Goal: Transaction & Acquisition: Book appointment/travel/reservation

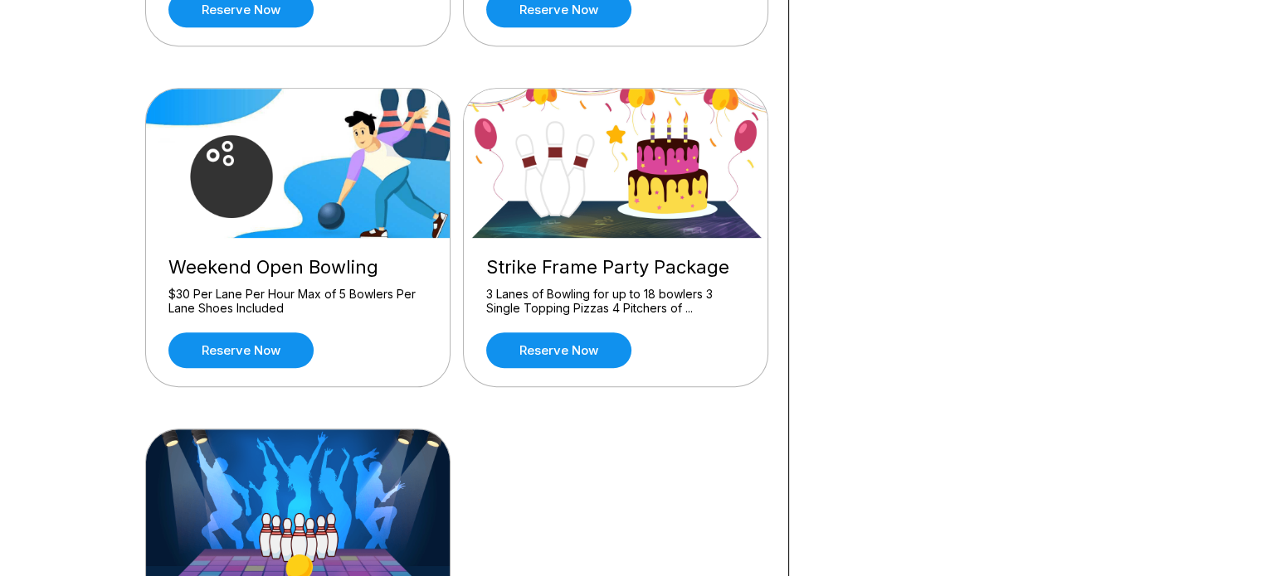
scroll to position [775, 0]
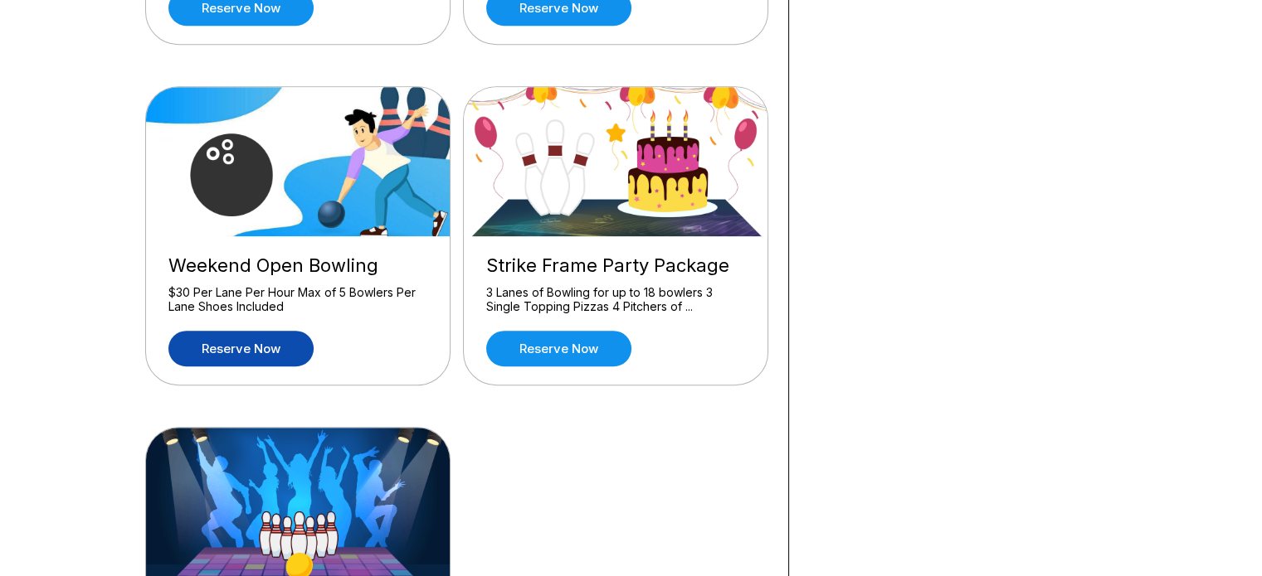
click at [276, 340] on link "Reserve now" at bounding box center [240, 349] width 145 height 36
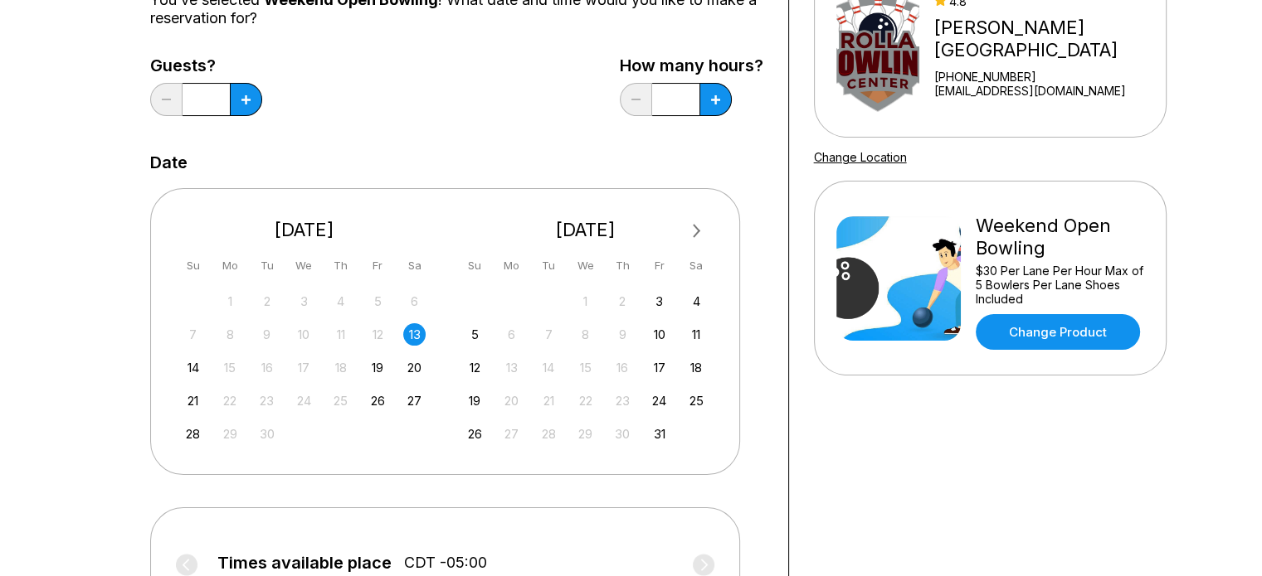
scroll to position [194, 0]
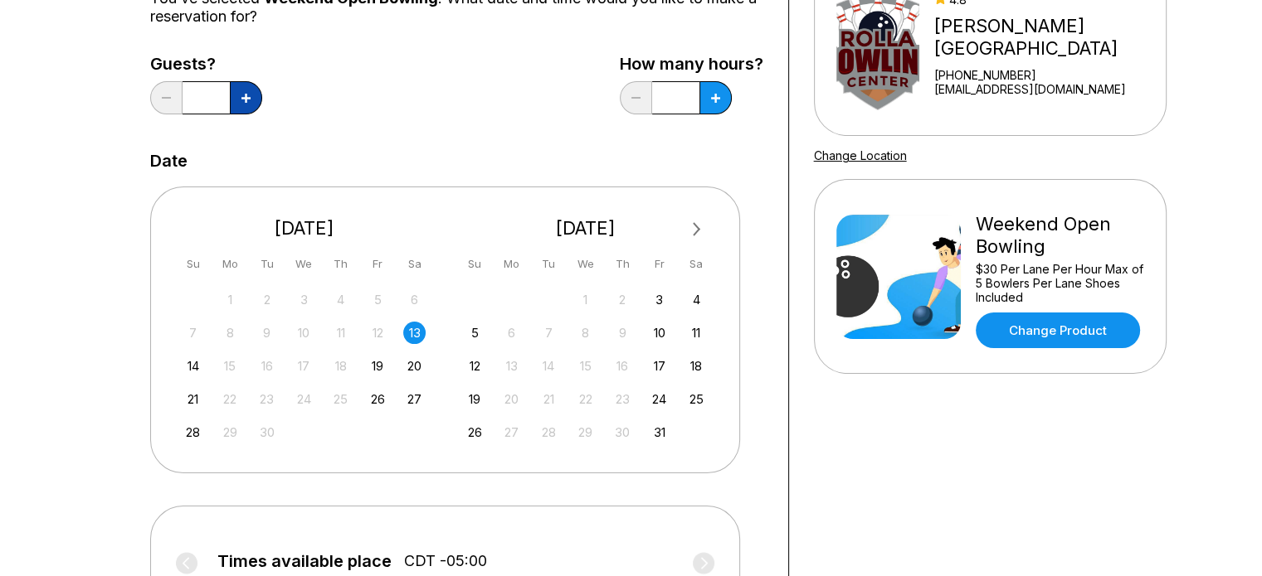
click at [249, 101] on icon at bounding box center [245, 98] width 9 height 9
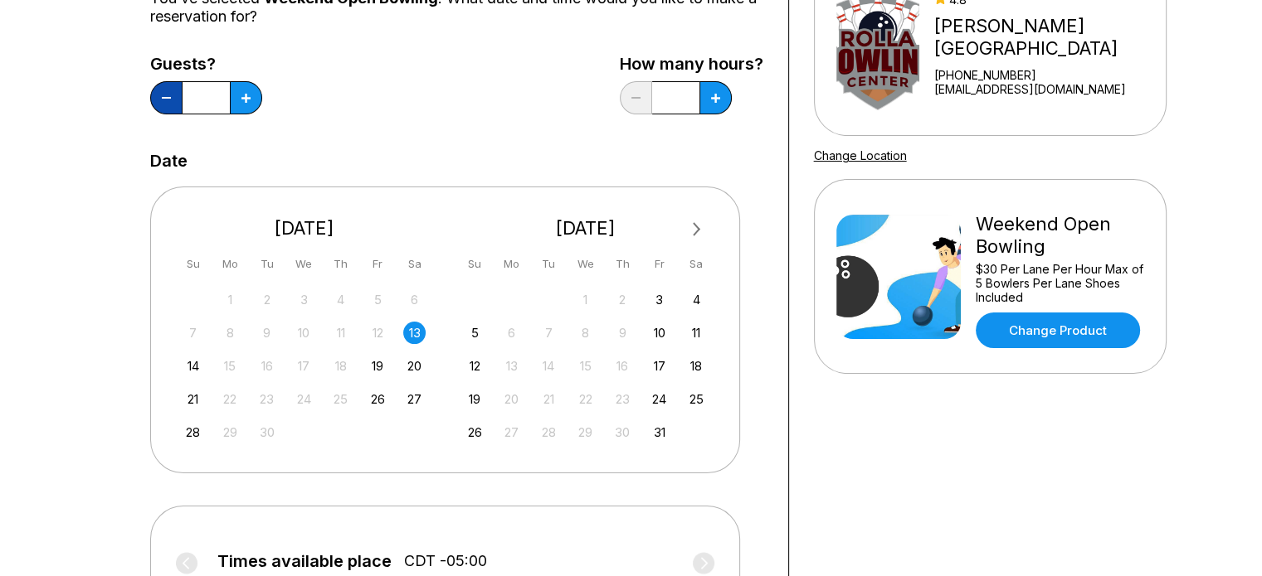
click at [152, 95] on button at bounding box center [166, 97] width 32 height 33
type input "*"
click at [721, 100] on button at bounding box center [715, 97] width 32 height 33
type input "*"
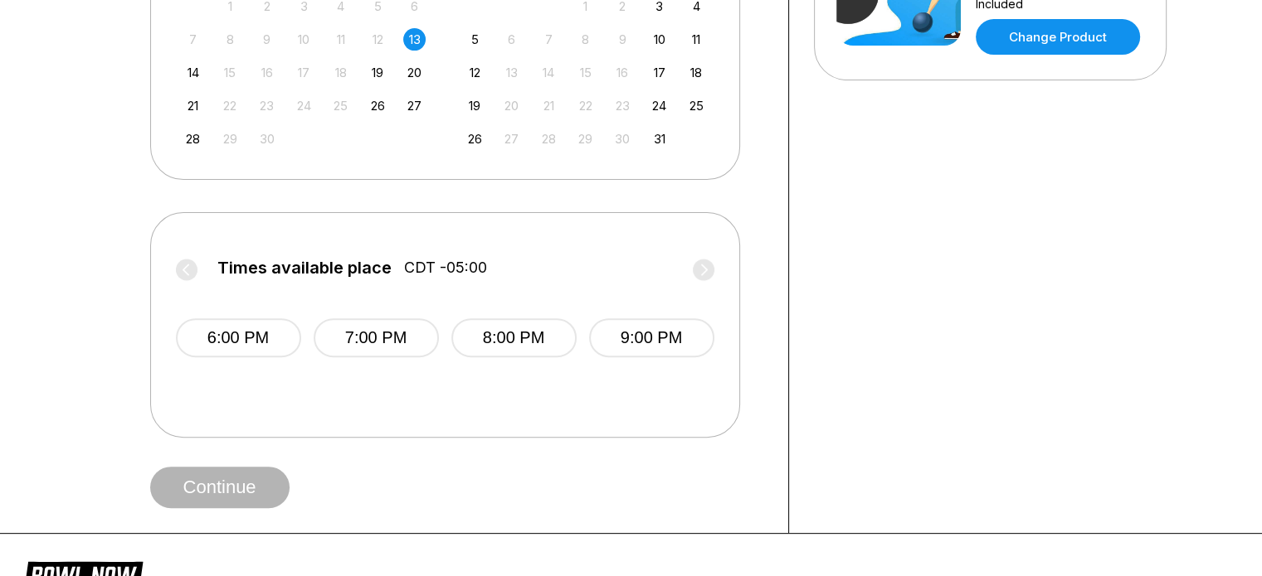
scroll to position [489, 0]
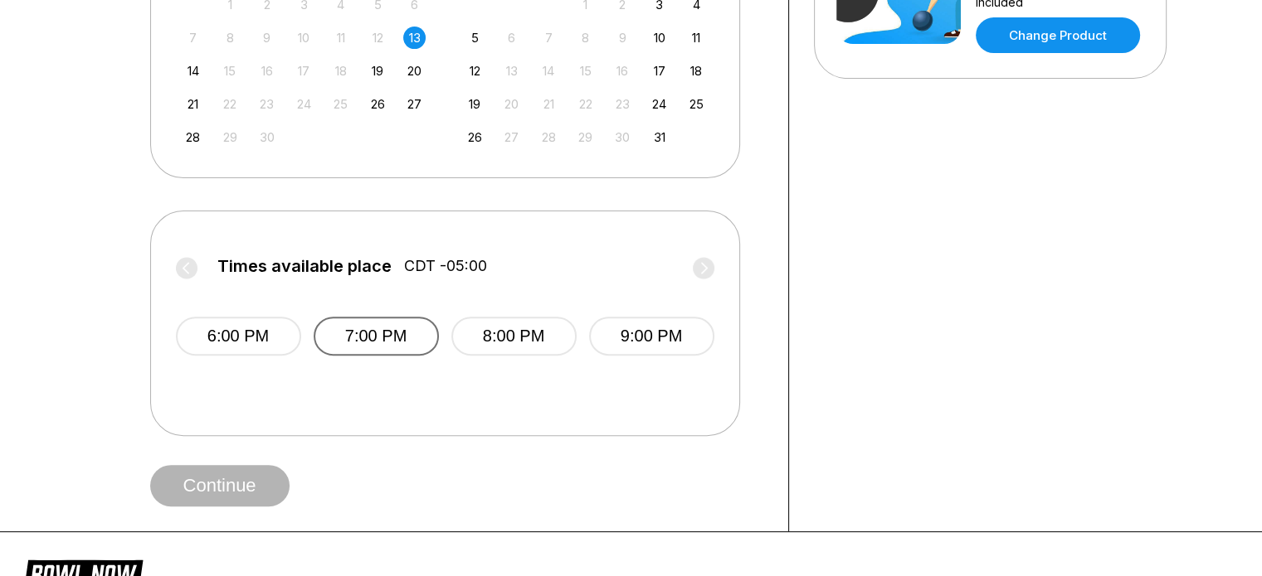
click at [375, 338] on button "7:00 PM" at bounding box center [376, 336] width 125 height 39
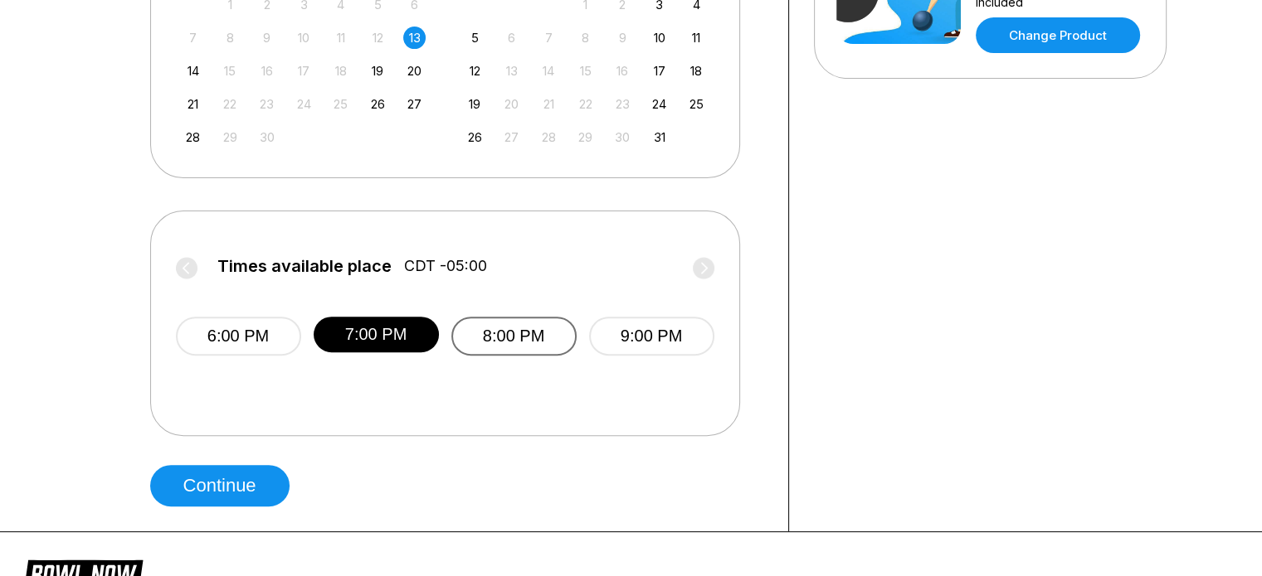
drag, startPoint x: 375, startPoint y: 338, endPoint x: 504, endPoint y: 348, distance: 129.8
click at [504, 348] on button "8:00 PM" at bounding box center [513, 336] width 125 height 39
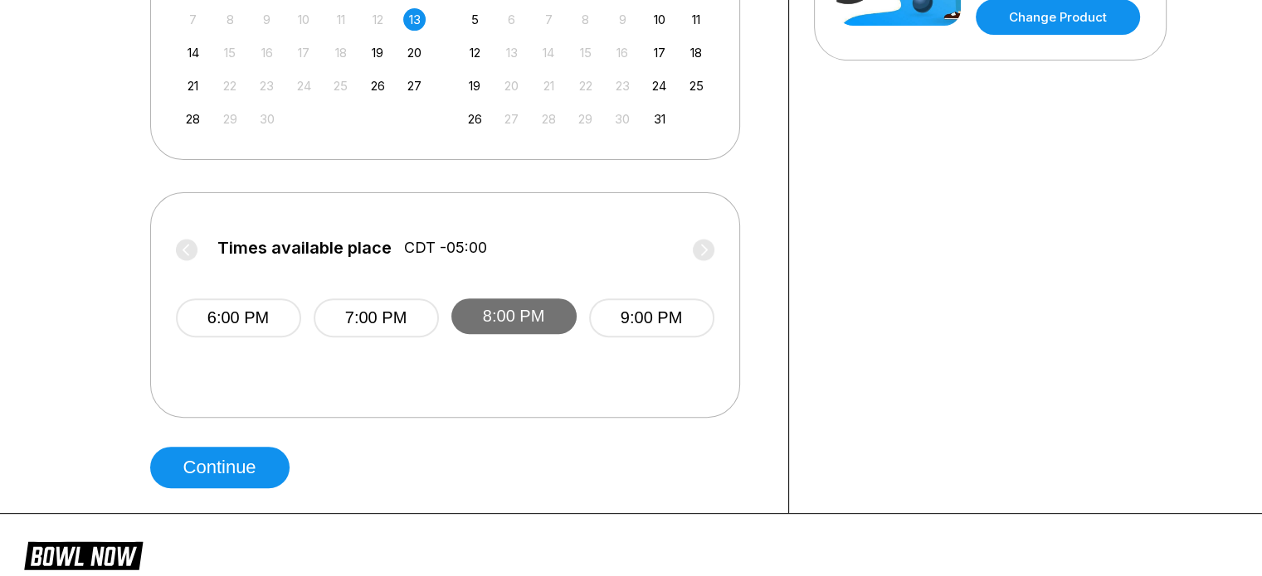
scroll to position [521, 0]
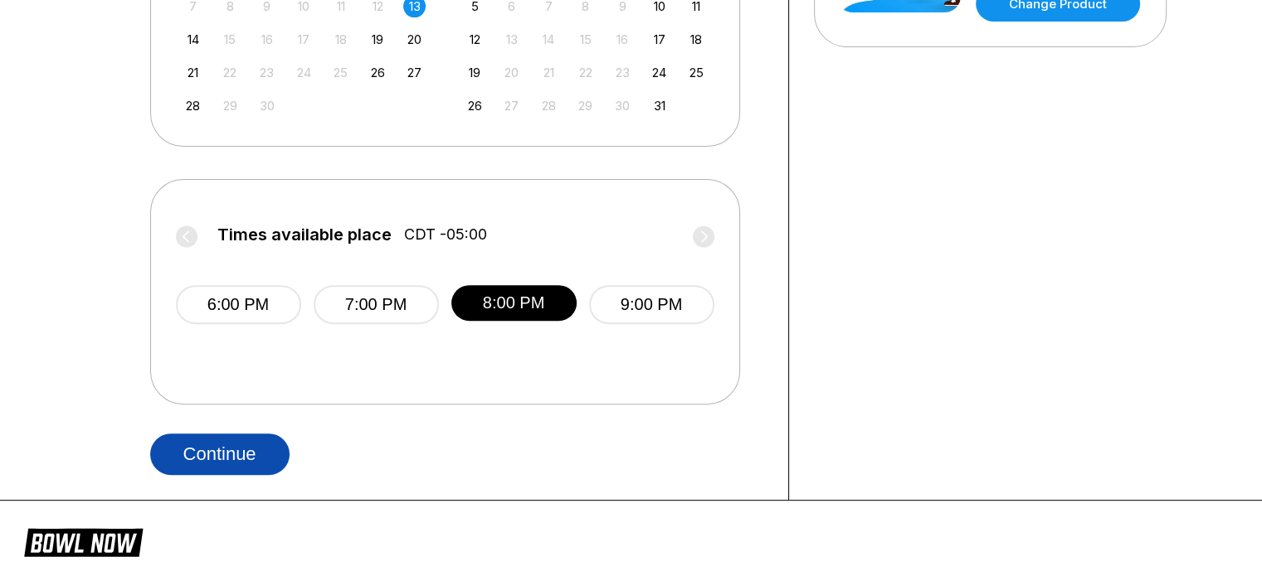
click at [241, 442] on button "Continue" at bounding box center [219, 454] width 139 height 41
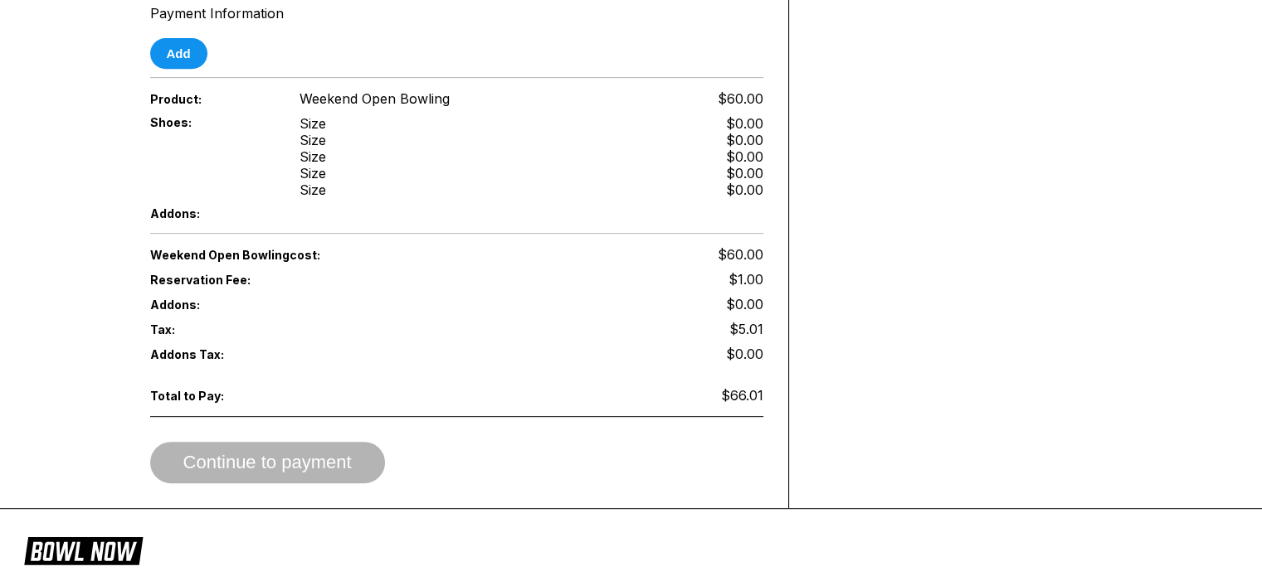
scroll to position [723, 0]
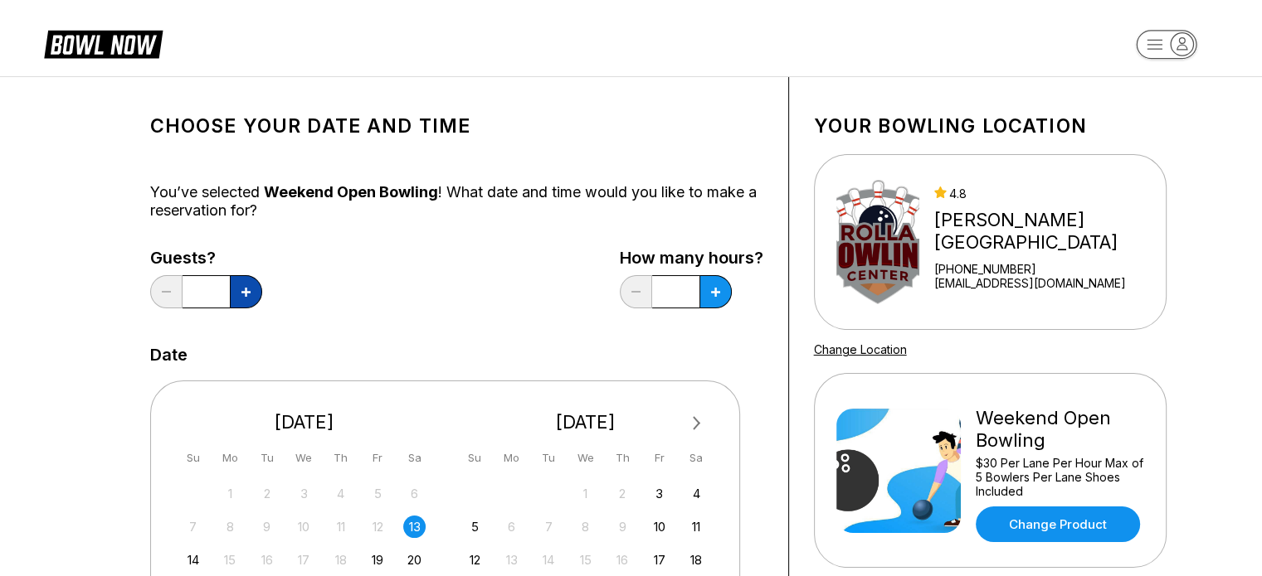
click at [246, 288] on icon at bounding box center [245, 292] width 9 height 9
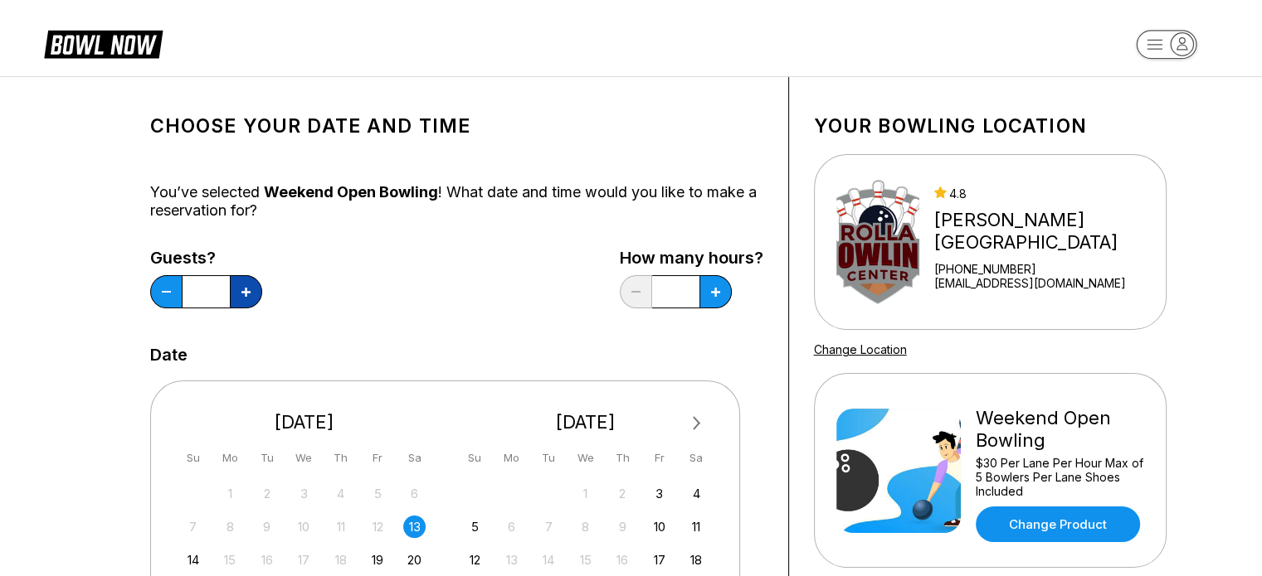
type input "*"
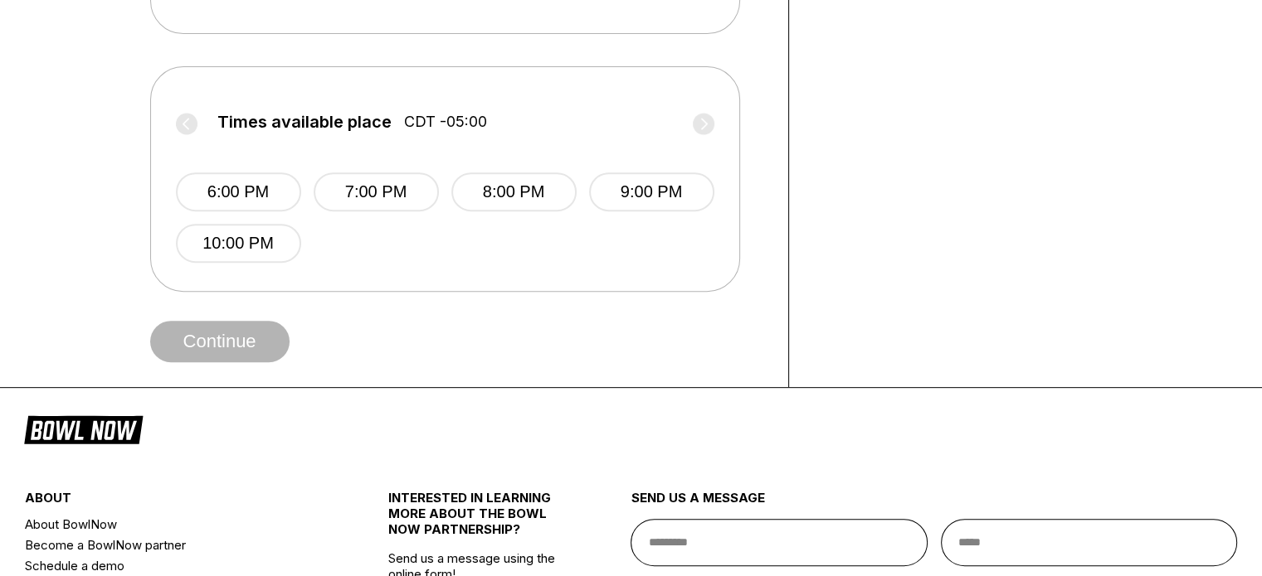
scroll to position [635, 0]
click at [505, 188] on button "8:00 PM" at bounding box center [513, 191] width 125 height 39
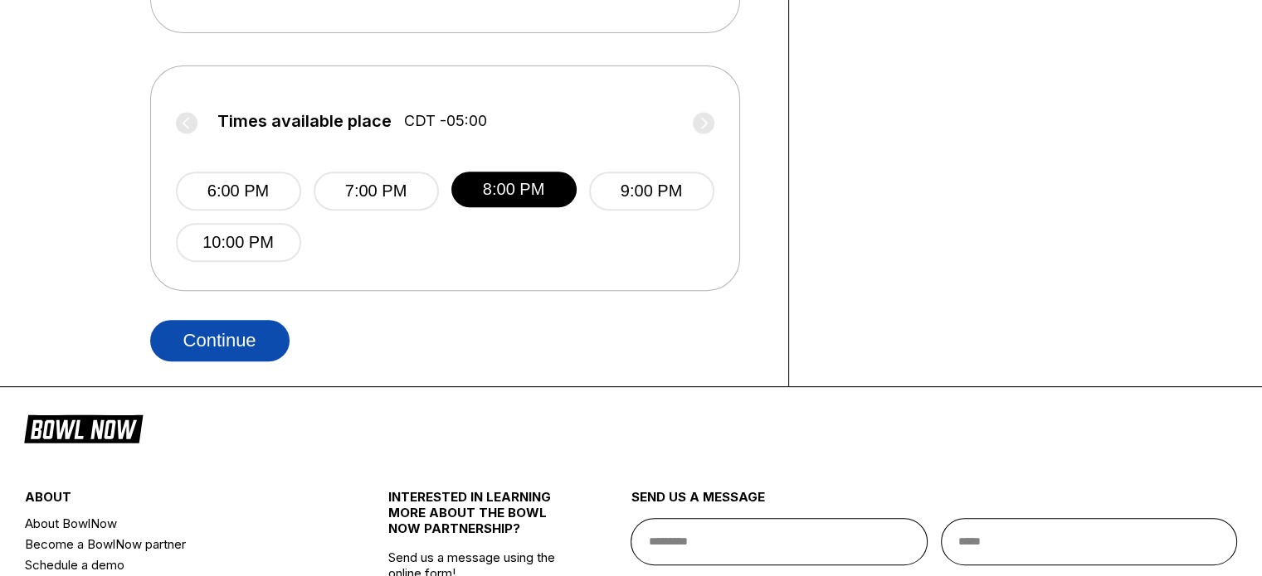
click at [239, 325] on button "Continue" at bounding box center [219, 340] width 139 height 41
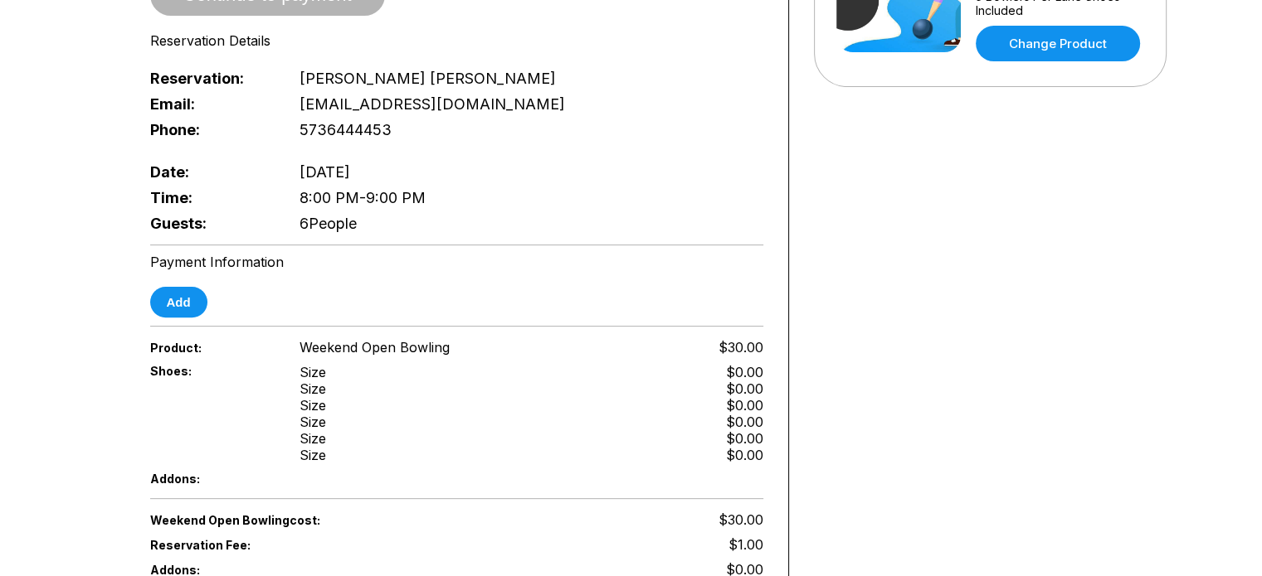
scroll to position [480, 0]
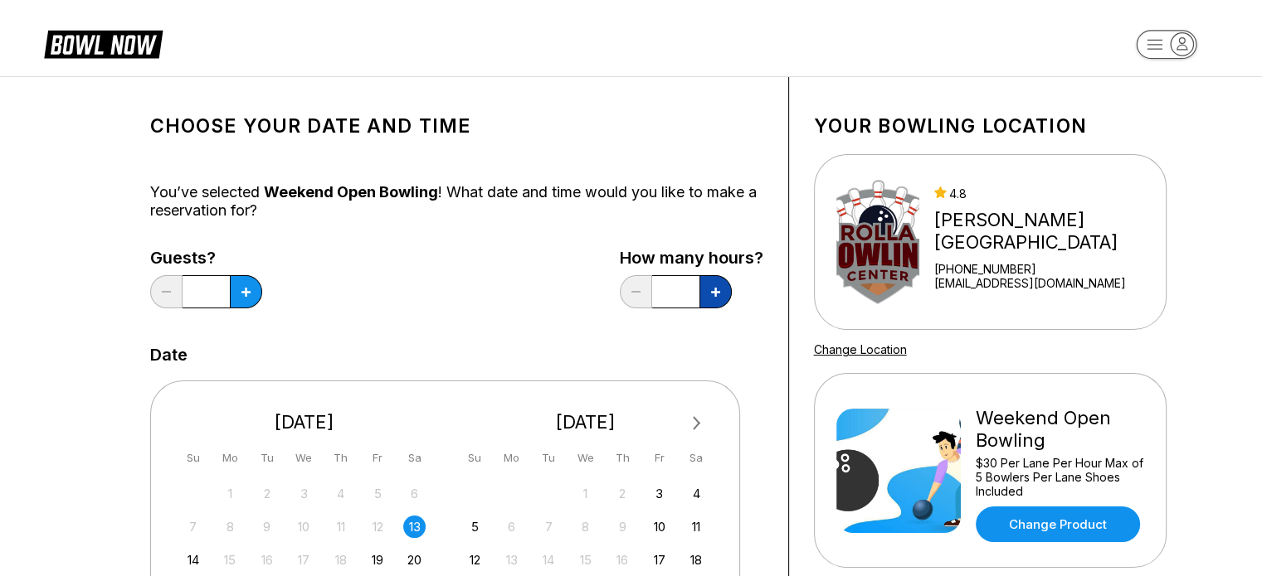
click at [723, 299] on button at bounding box center [715, 291] width 32 height 33
type input "*"
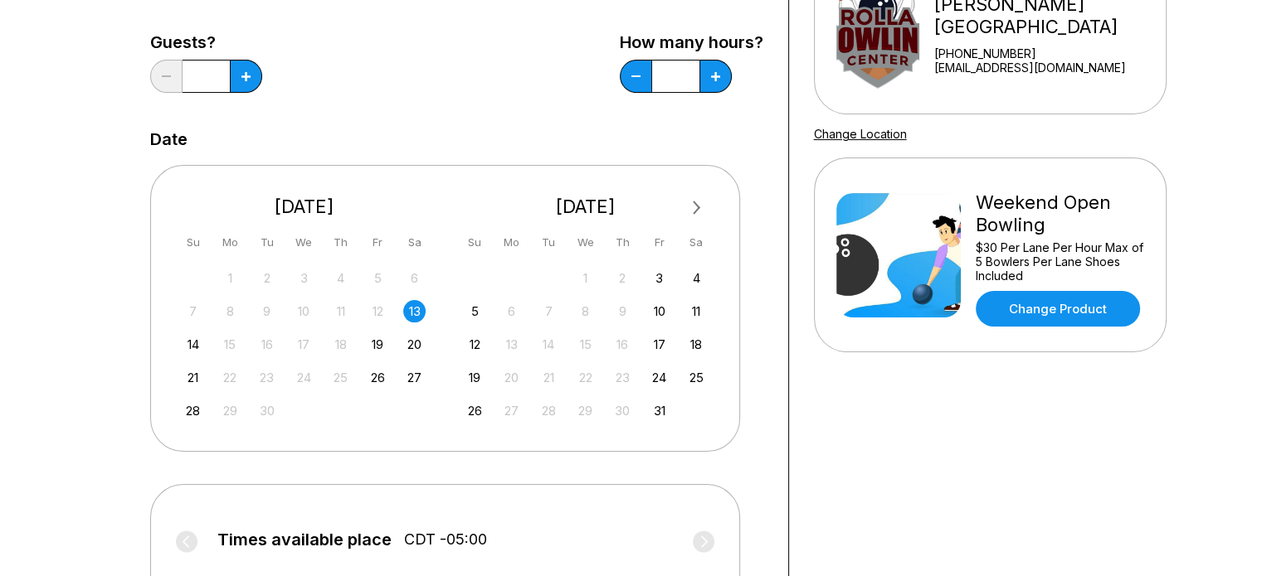
scroll to position [219, 0]
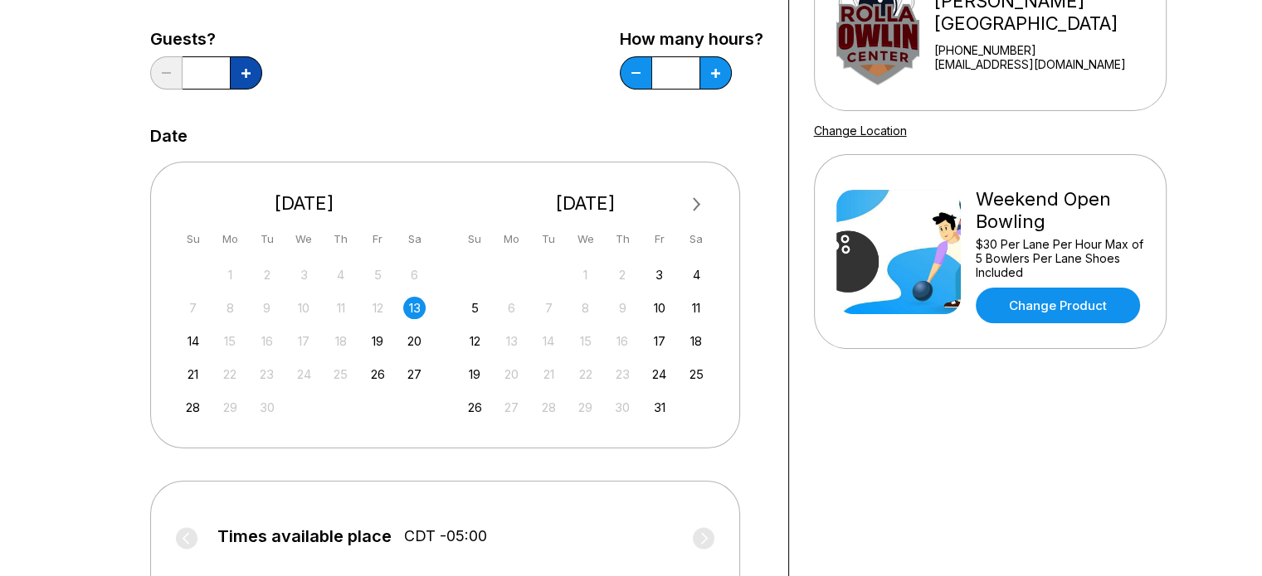
click at [241, 74] on icon at bounding box center [245, 73] width 9 height 9
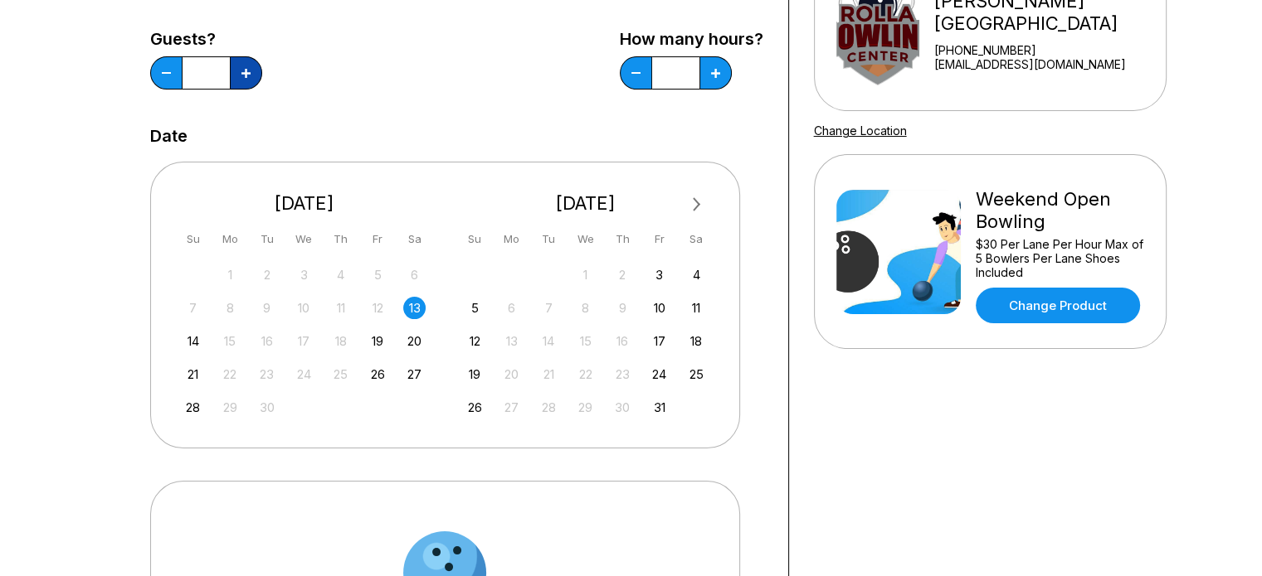
click at [241, 74] on icon at bounding box center [245, 73] width 9 height 9
type input "*"
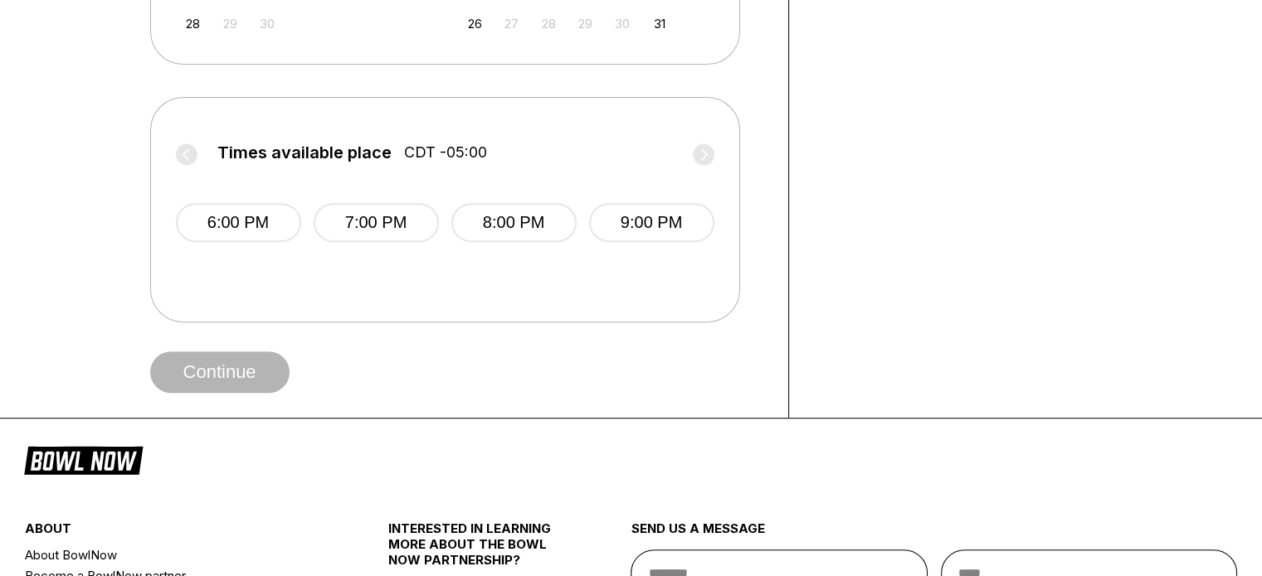
scroll to position [607, 0]
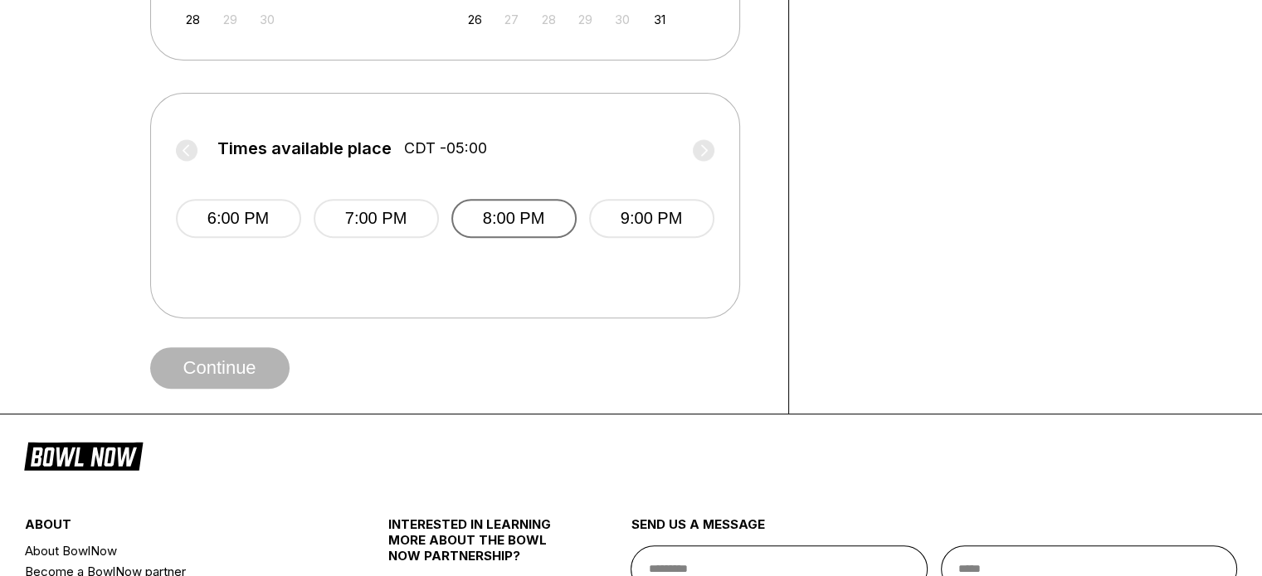
click at [482, 216] on button "8:00 PM" at bounding box center [513, 218] width 125 height 39
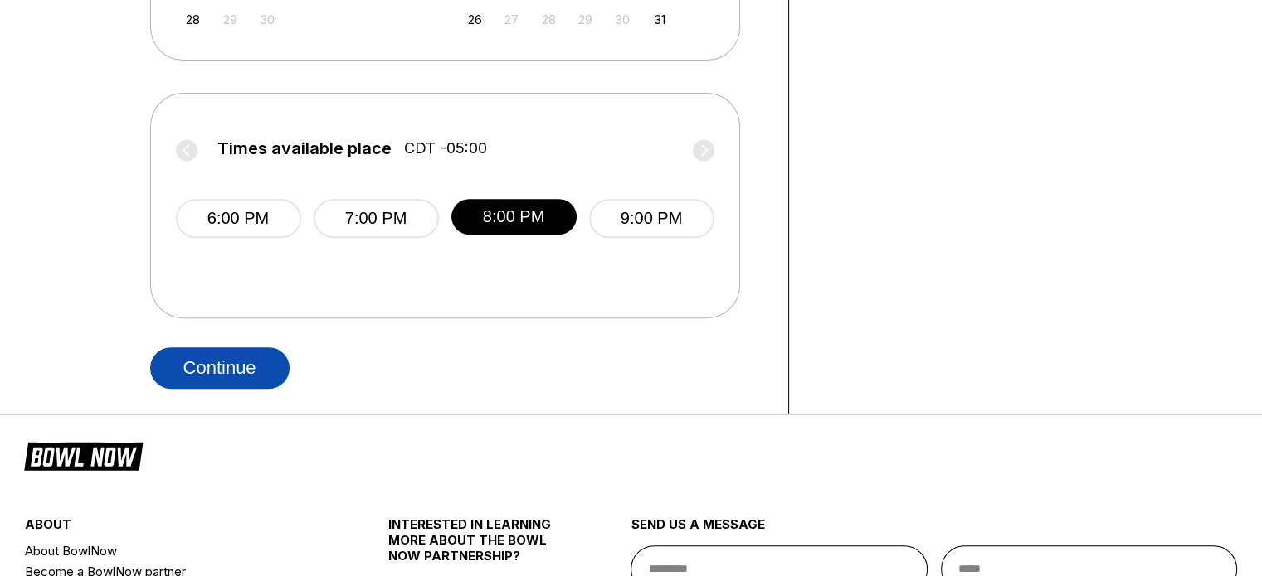
click at [233, 369] on button "Continue" at bounding box center [219, 368] width 139 height 41
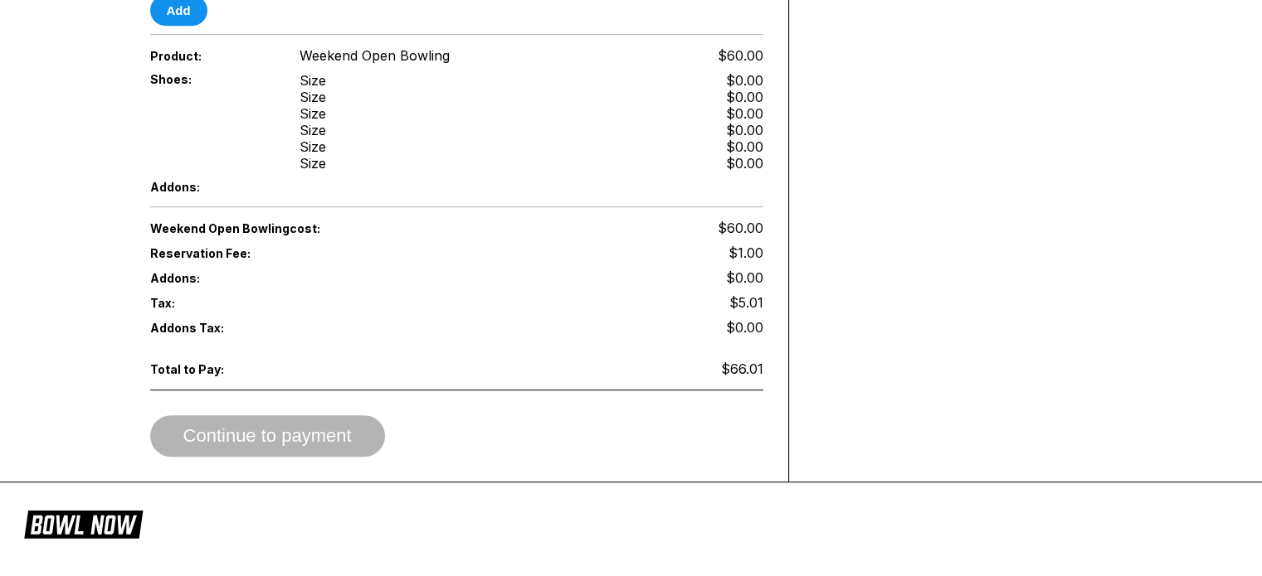
scroll to position [775, 0]
click at [271, 414] on div "Continue to payment" at bounding box center [456, 434] width 613 height 41
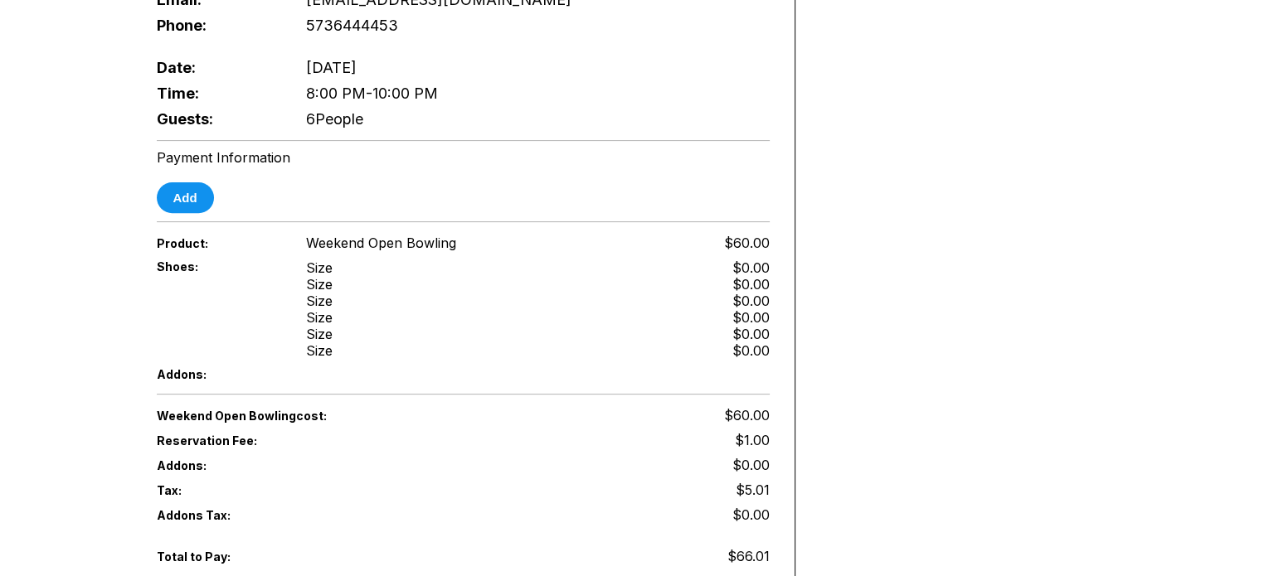
scroll to position [583, 0]
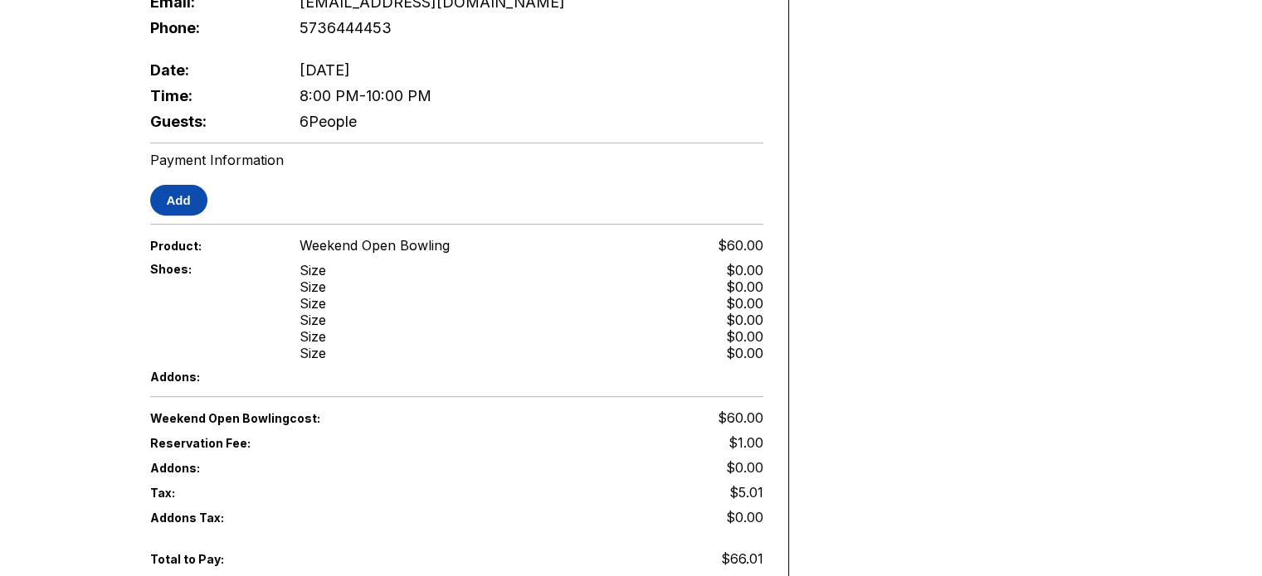
click at [185, 185] on button "Add" at bounding box center [178, 200] width 57 height 31
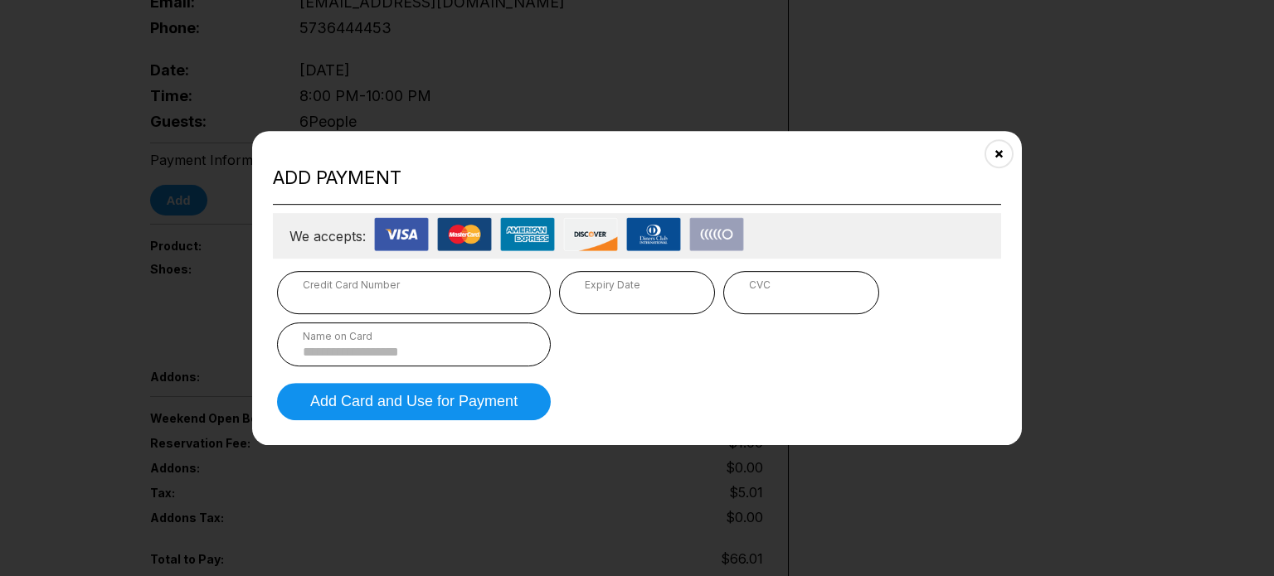
click at [440, 312] on div "Credit Card Number" at bounding box center [414, 292] width 274 height 43
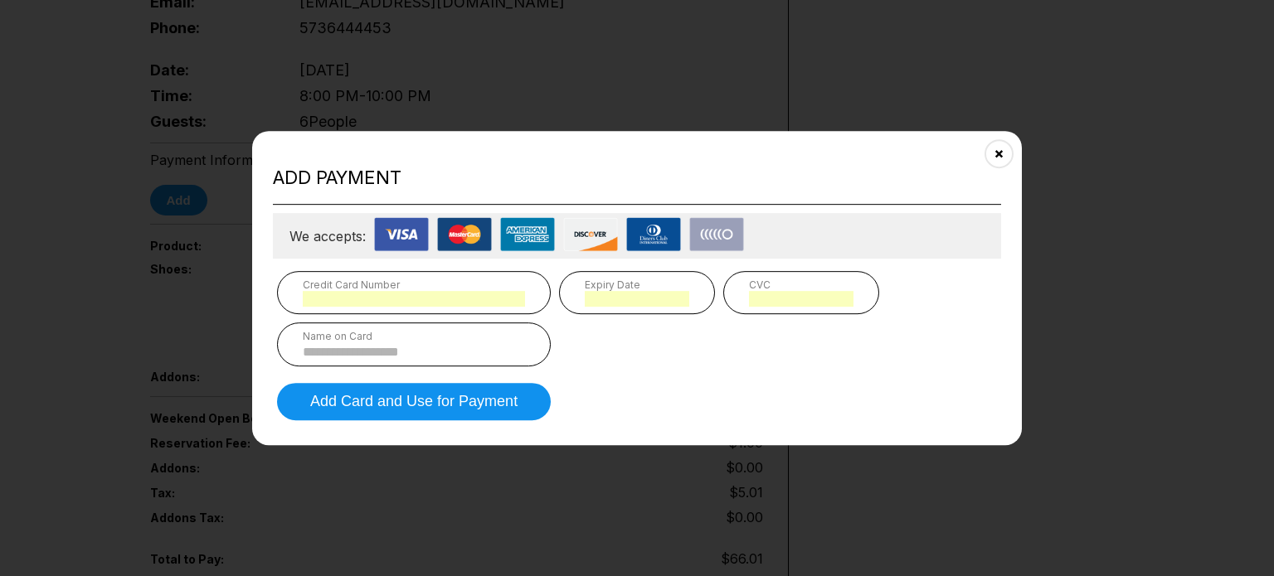
scroll to position [1074, 0]
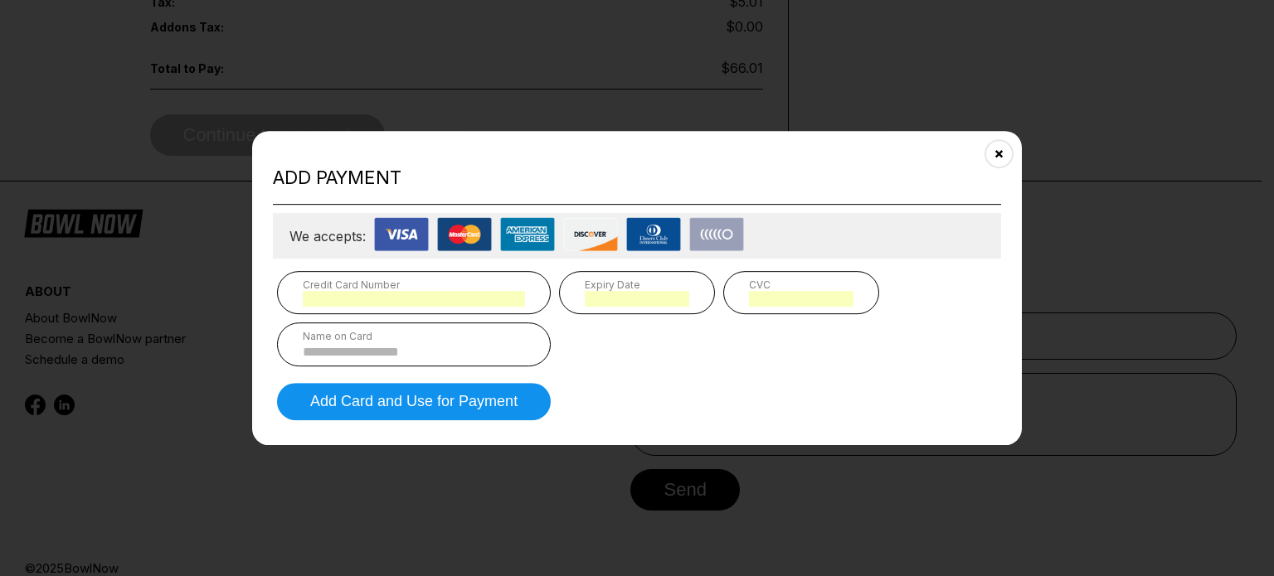
click at [440, 348] on input at bounding box center [414, 352] width 222 height 14
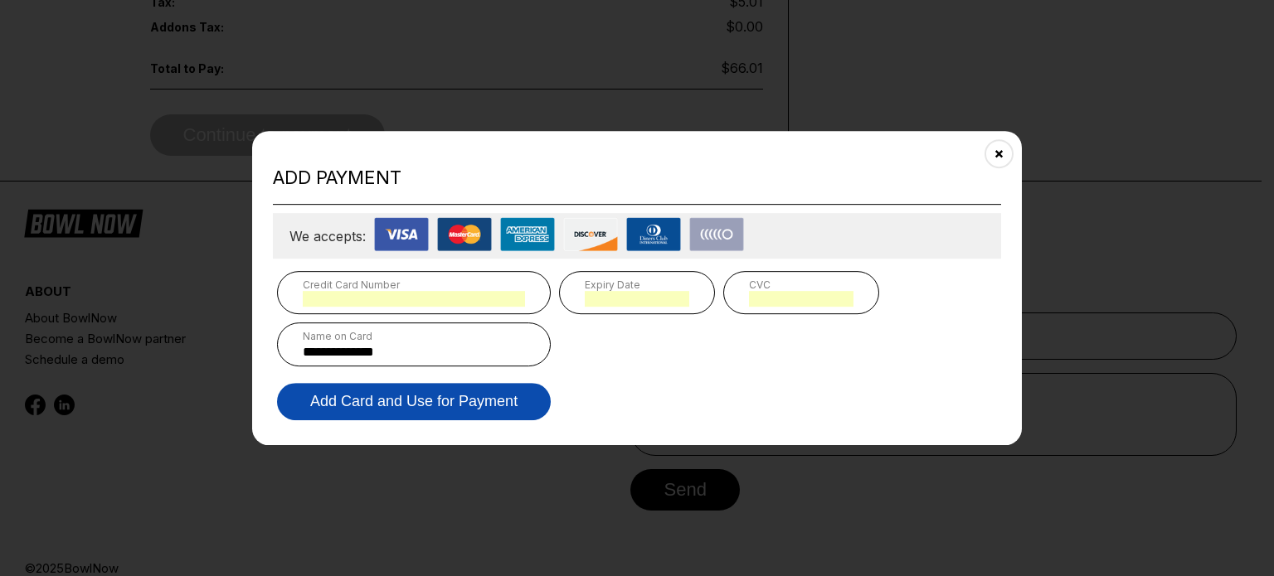
type input "**********"
click at [480, 401] on button "Add Card and Use for Payment" at bounding box center [414, 401] width 274 height 37
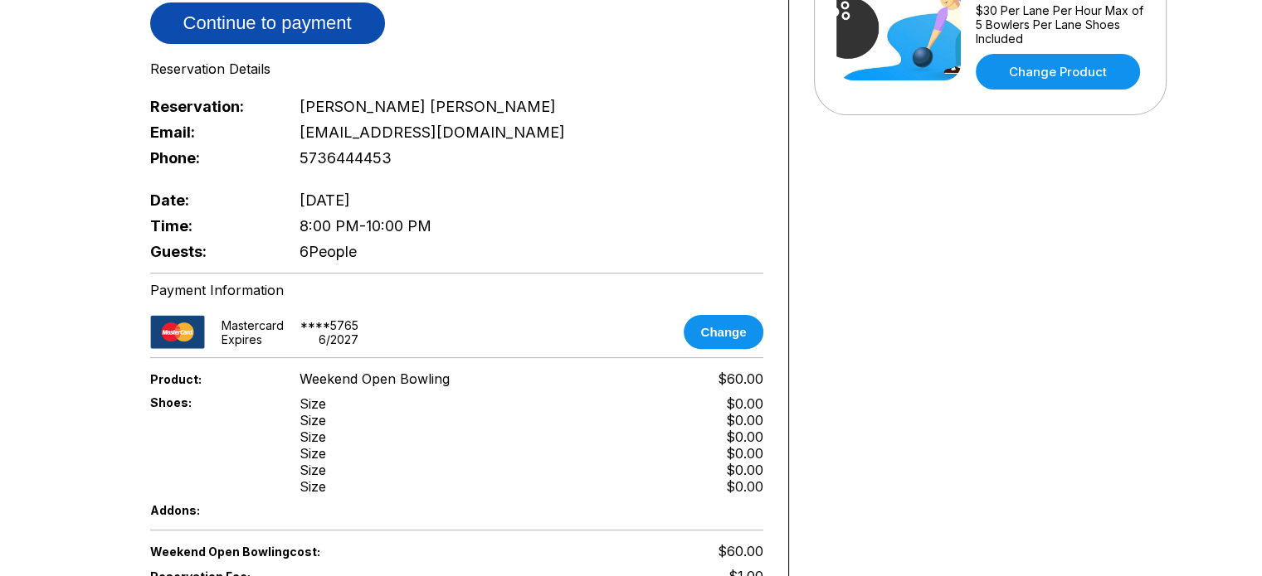
scroll to position [454, 0]
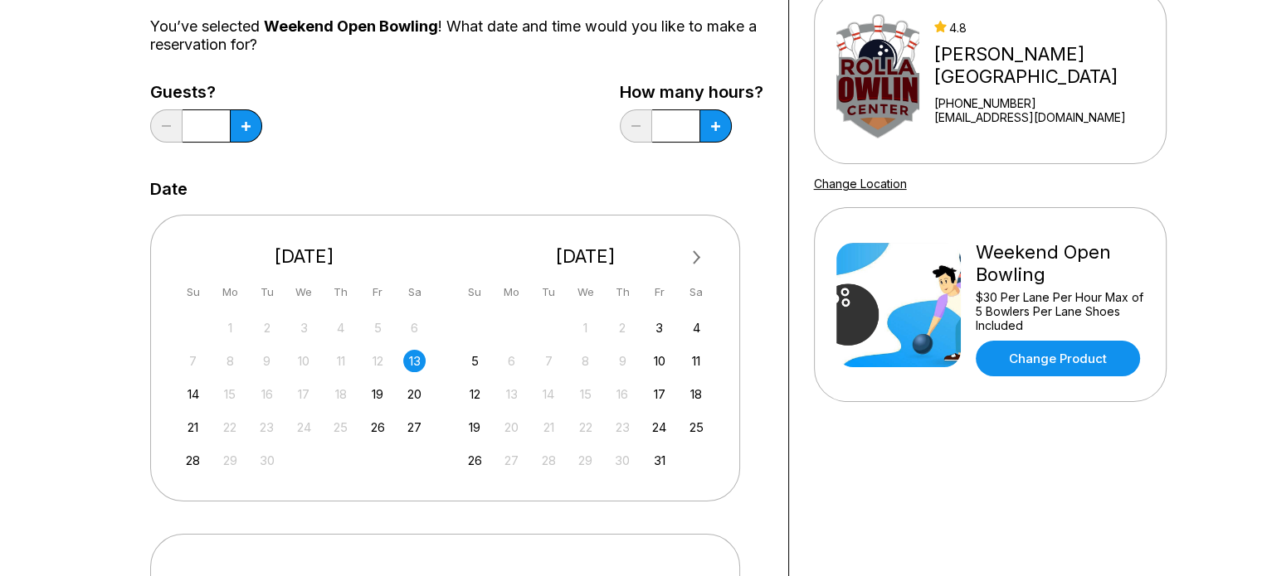
scroll to position [169, 0]
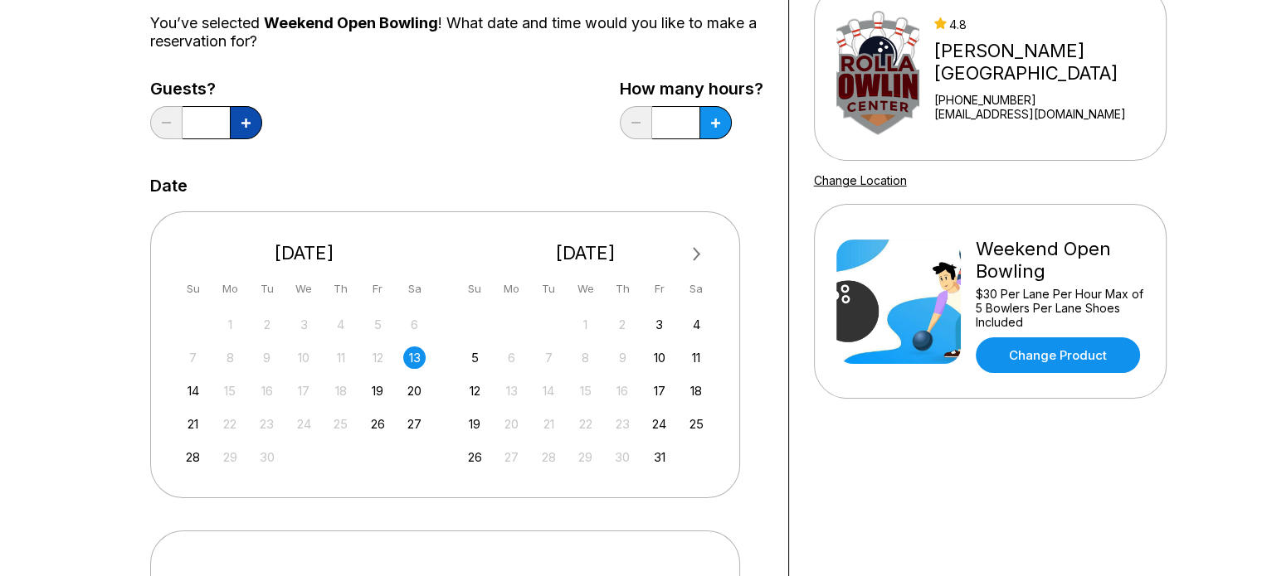
click at [239, 119] on button at bounding box center [246, 122] width 32 height 33
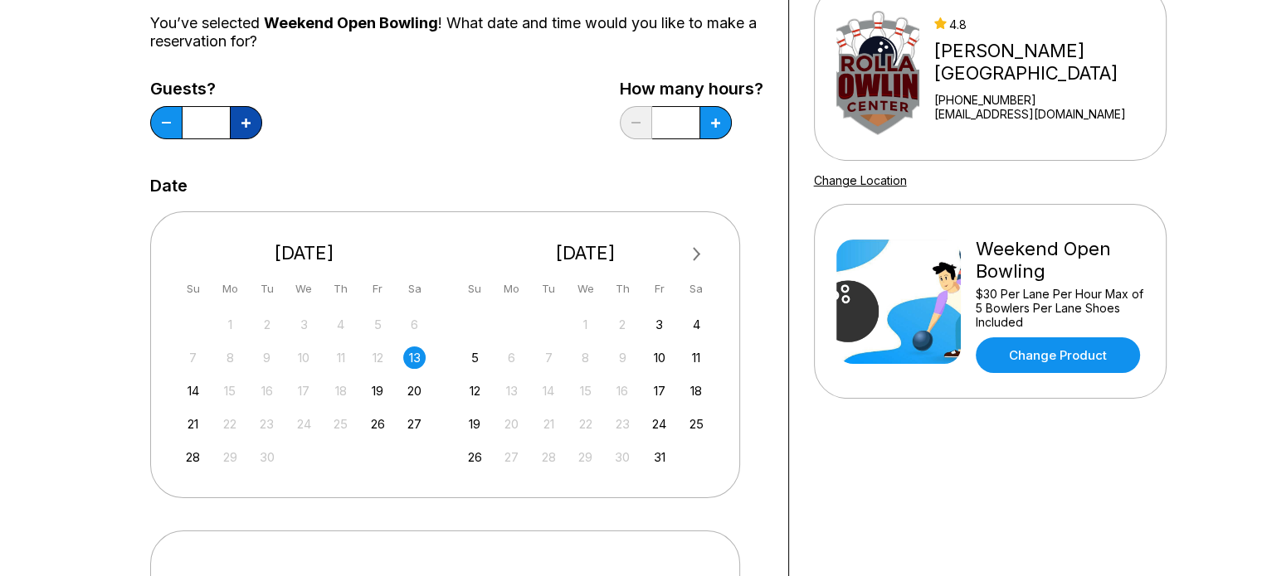
type input "*"
click at [708, 125] on button at bounding box center [715, 122] width 32 height 33
type input "*"
click at [415, 361] on div "13" at bounding box center [414, 358] width 22 height 22
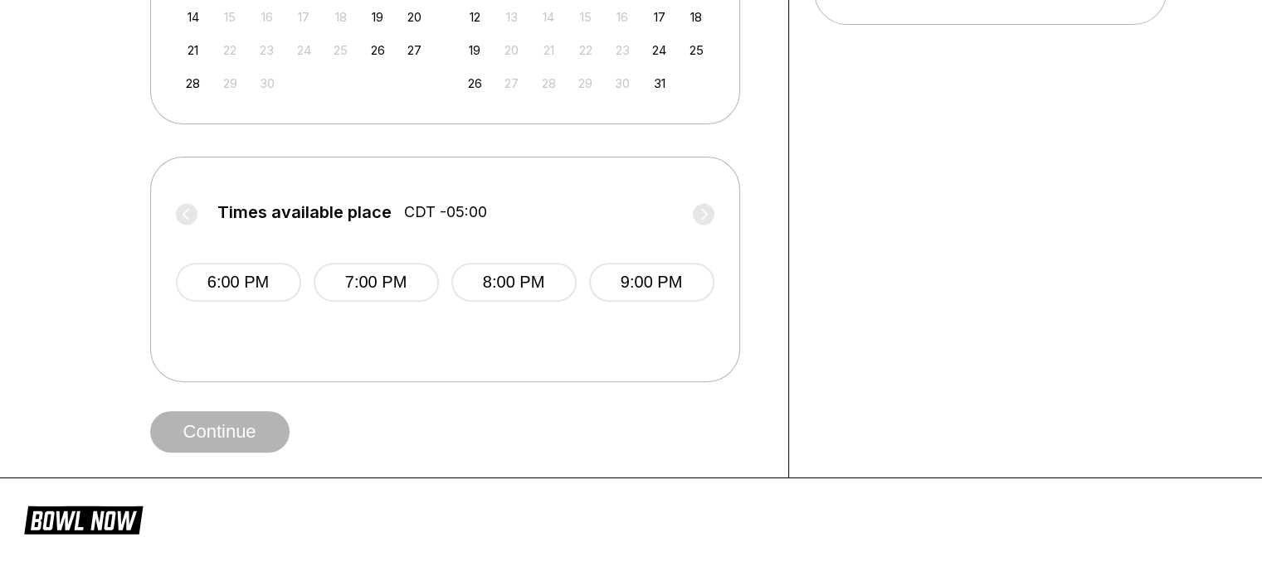
scroll to position [544, 0]
click at [390, 275] on button "7:00 PM" at bounding box center [376, 281] width 125 height 39
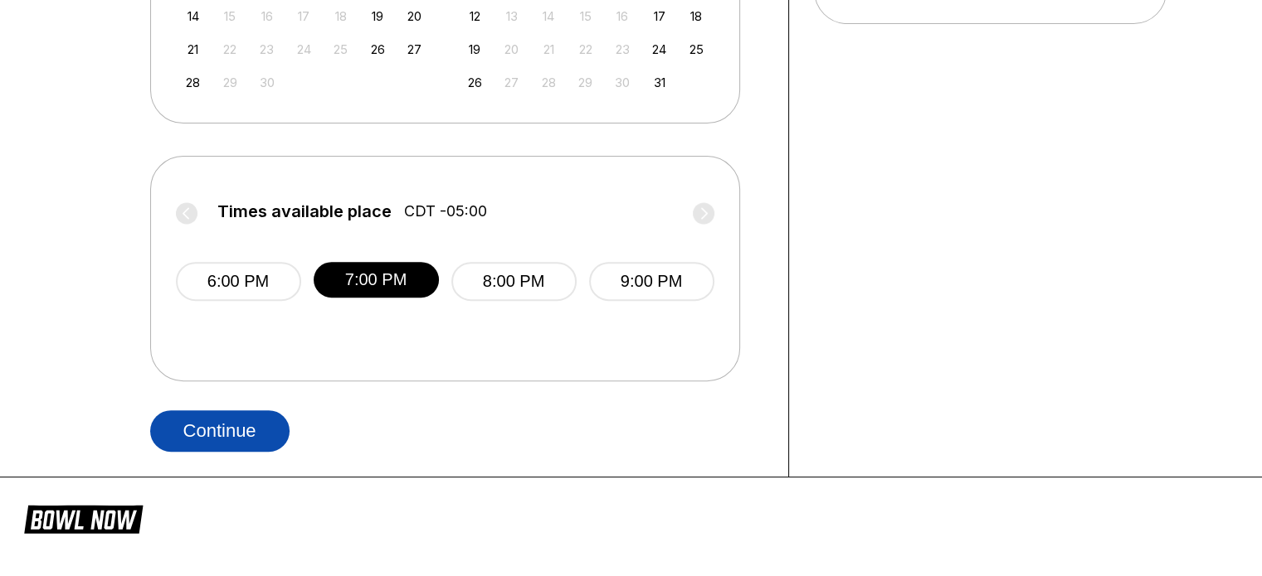
click at [222, 431] on button "Continue" at bounding box center [219, 431] width 139 height 41
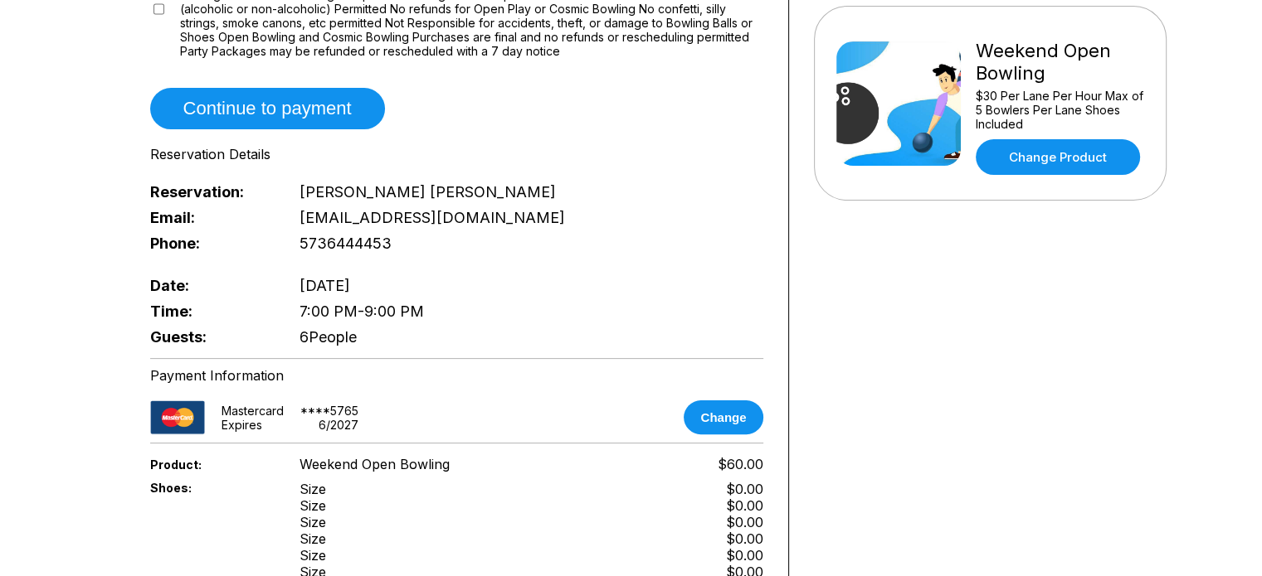
scroll to position [370, 0]
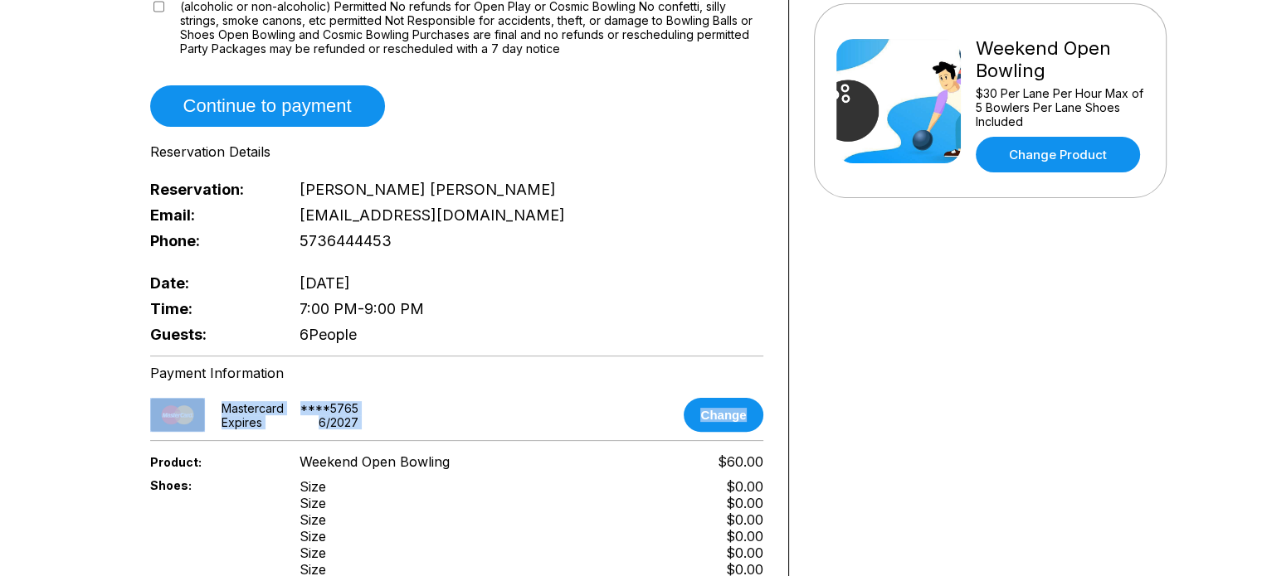
drag, startPoint x: 491, startPoint y: 418, endPoint x: 598, endPoint y: 346, distance: 129.1
click at [598, 346] on div "Reservation slot expires in 08:20 Reservation Summary You’re so close! To final…" at bounding box center [457, 297] width 664 height 1181
click at [817, 347] on div "Your bowling location 4.8 [PERSON_NAME][GEOGRAPHIC_DATA] [PHONE_NUMBER] [EMAIL_…" at bounding box center [990, 297] width 402 height 1181
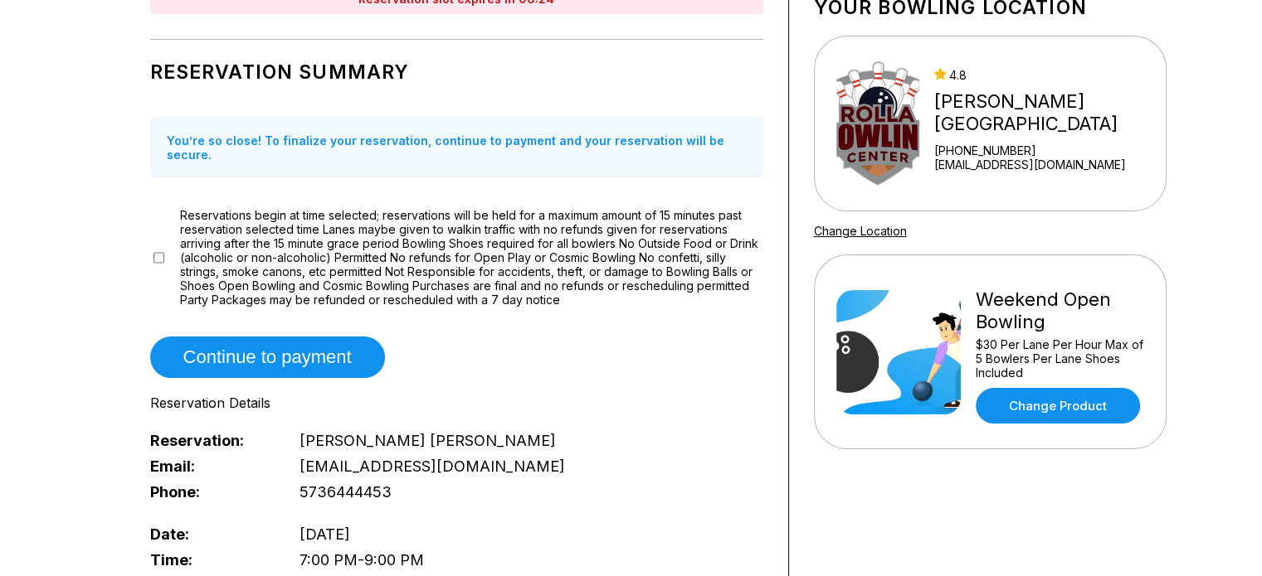
scroll to position [0, 0]
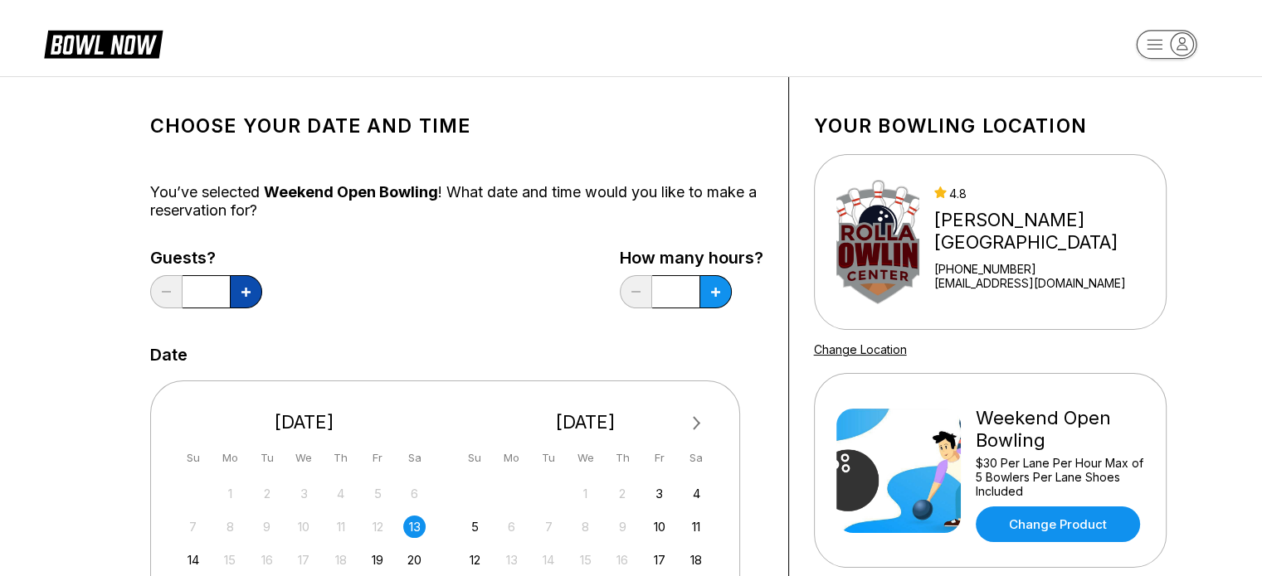
click at [255, 298] on button at bounding box center [246, 291] width 32 height 33
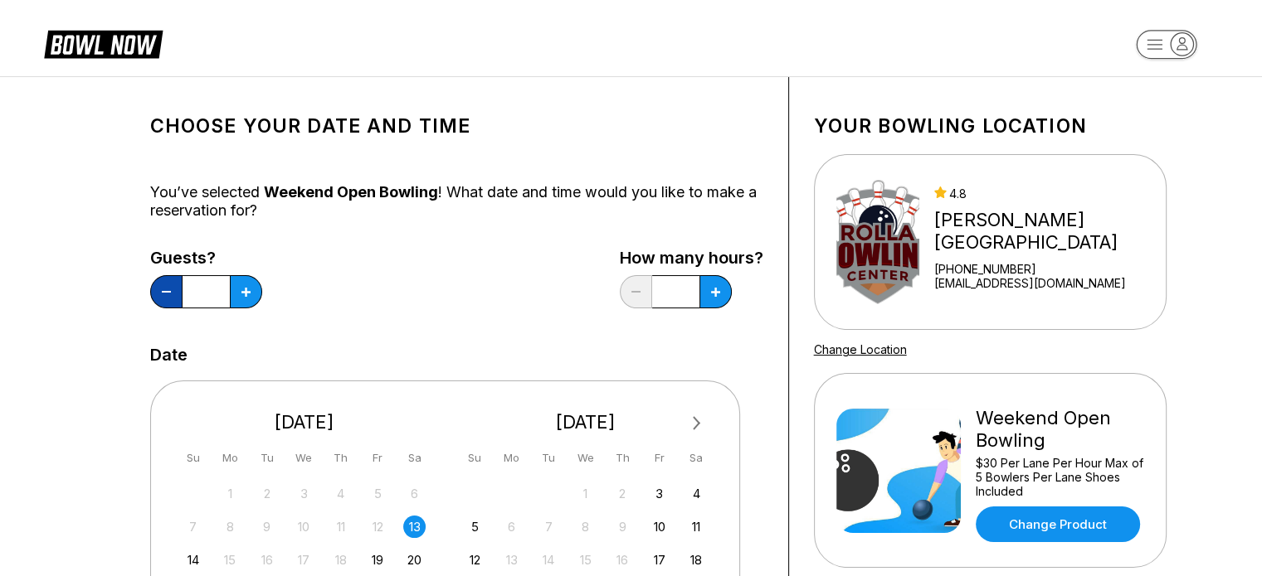
click at [163, 285] on button at bounding box center [166, 291] width 32 height 33
type input "*"
click at [713, 298] on button at bounding box center [715, 291] width 32 height 33
type input "*"
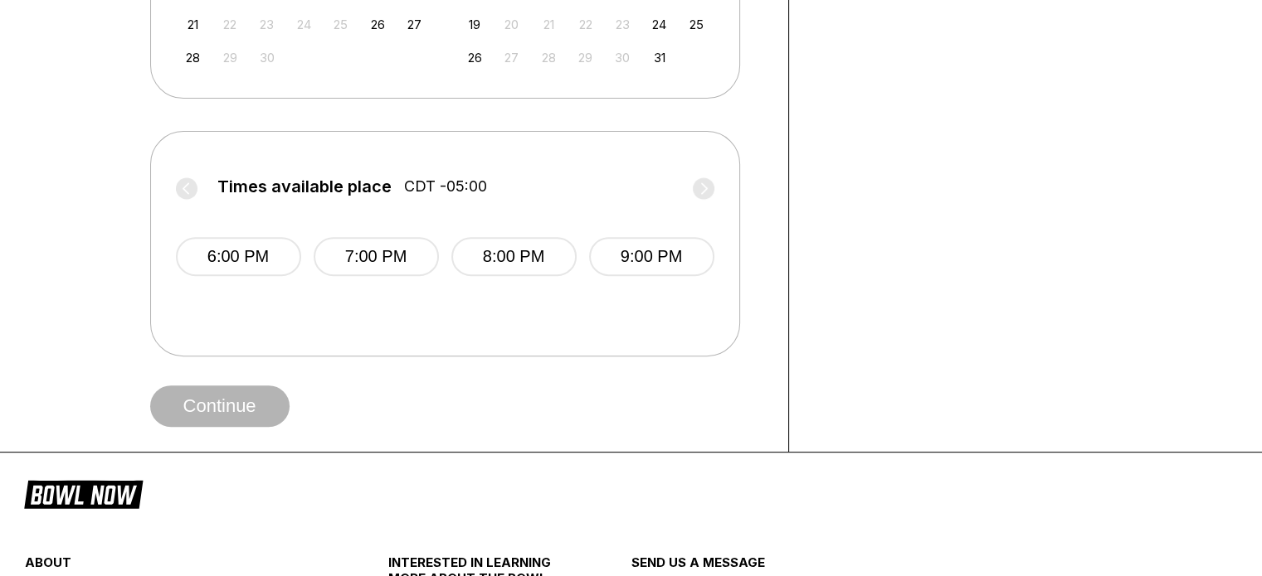
scroll to position [570, 0]
click at [386, 254] on button "7:00 PM" at bounding box center [376, 255] width 125 height 39
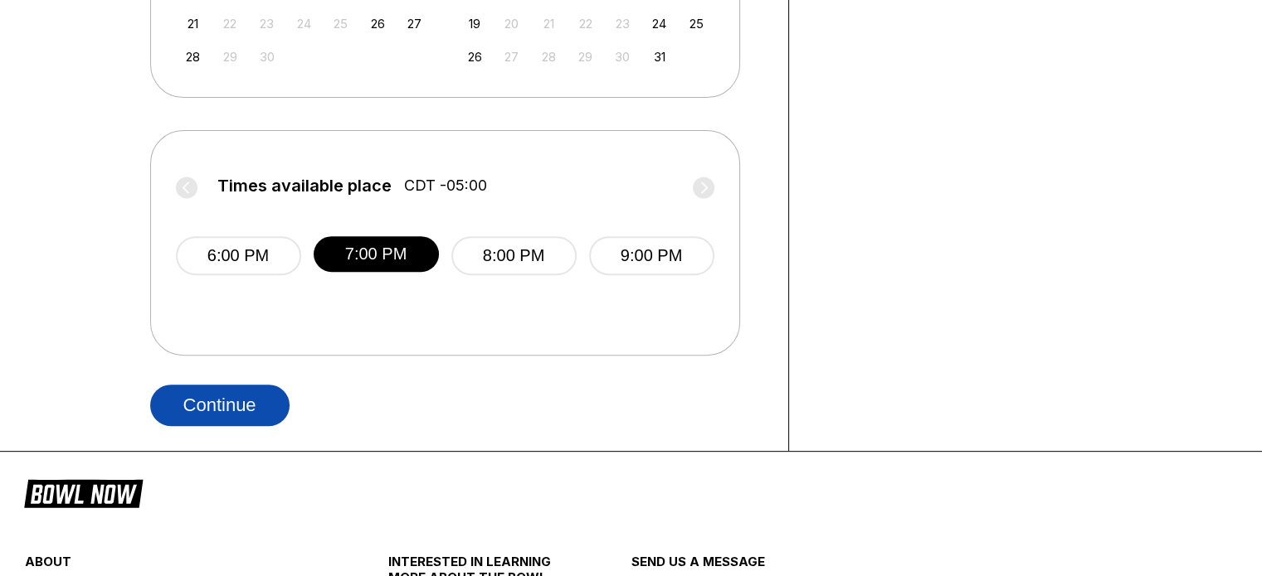
click at [235, 404] on button "Continue" at bounding box center [219, 405] width 139 height 41
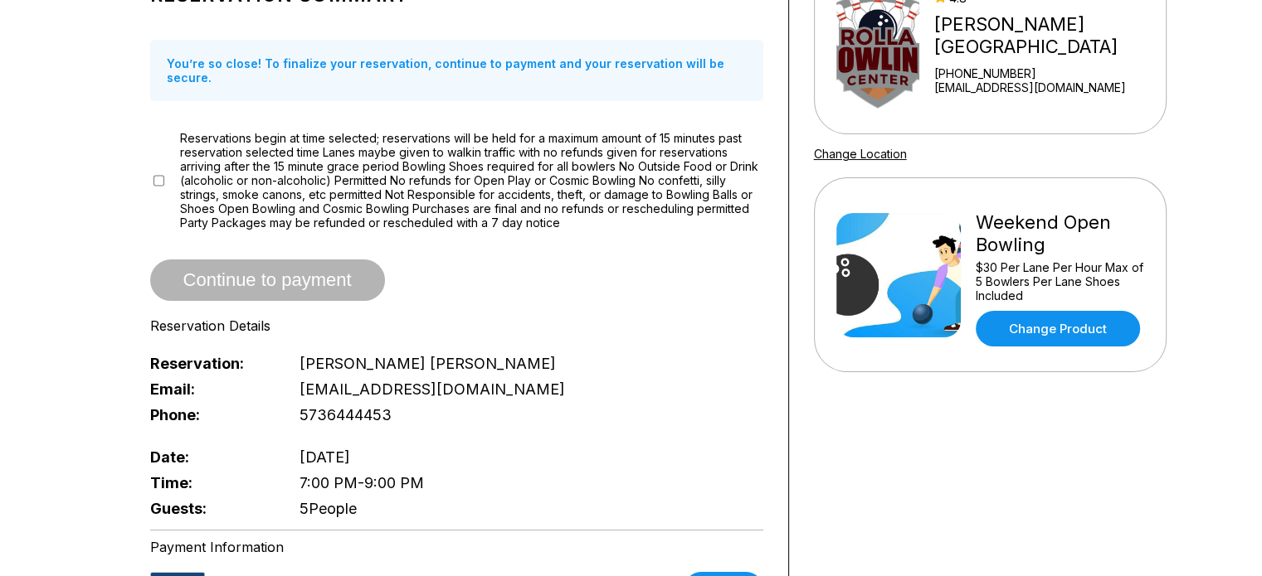
scroll to position [194, 0]
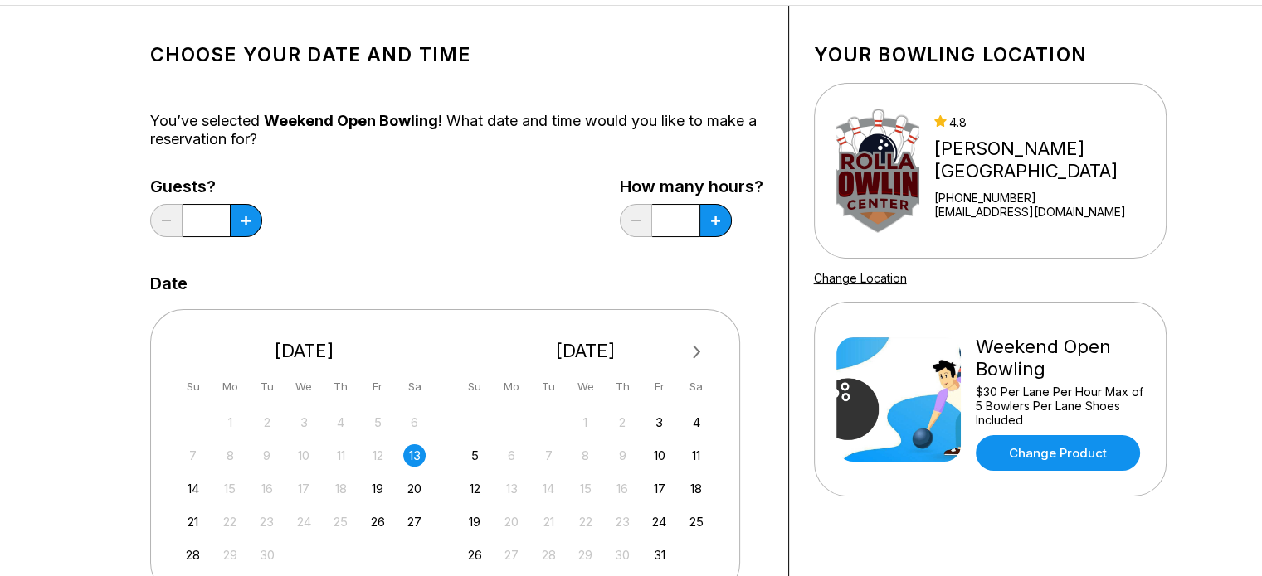
scroll to position [72, 0]
click at [248, 223] on icon at bounding box center [245, 220] width 9 height 9
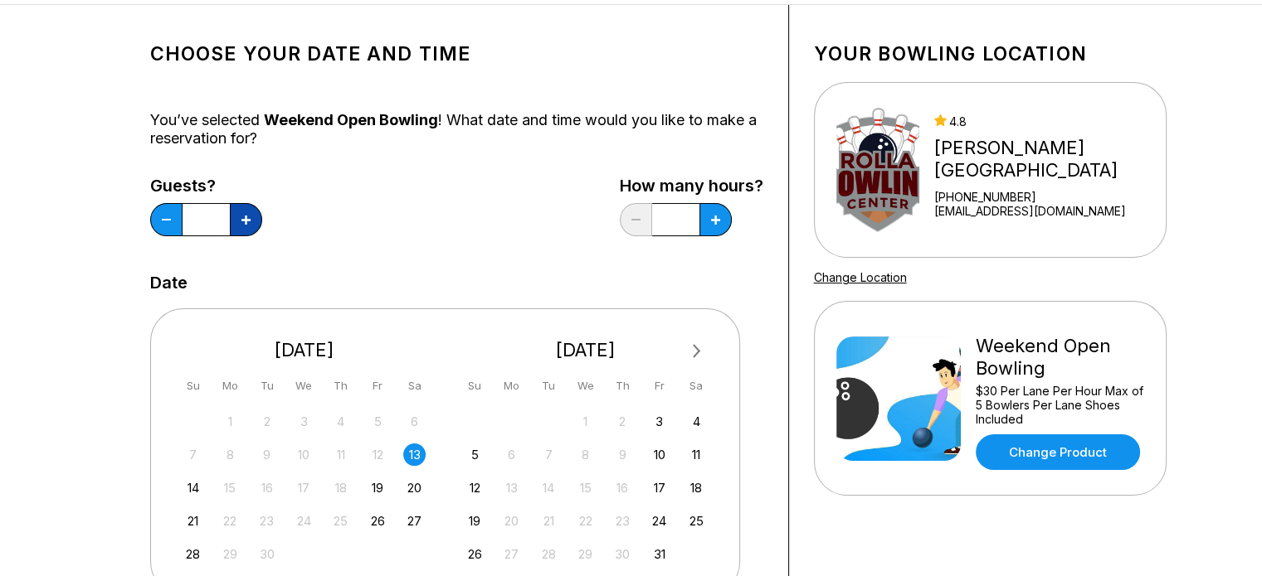
click at [248, 223] on icon at bounding box center [245, 220] width 9 height 9
type input "*"
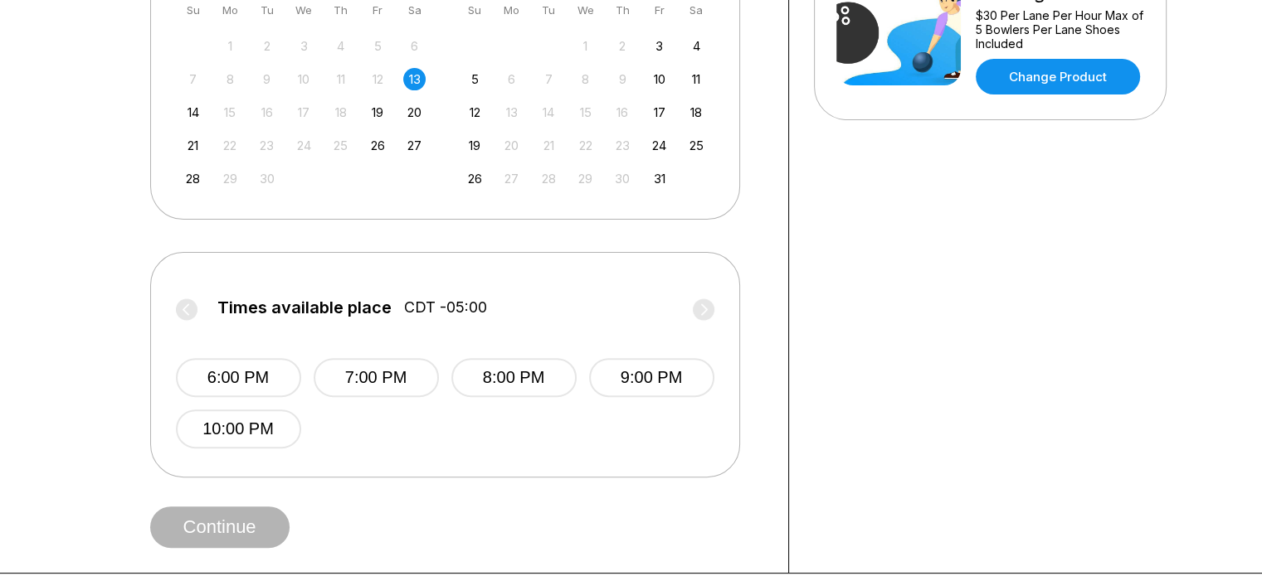
scroll to position [458, 0]
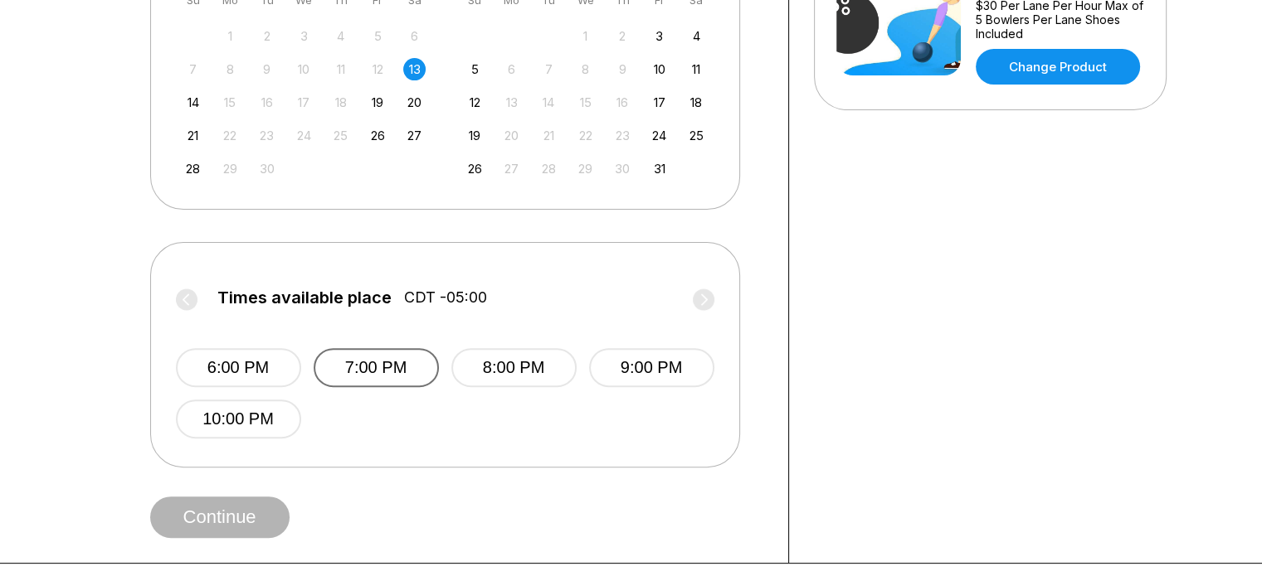
click at [372, 371] on button "7:00 PM" at bounding box center [376, 367] width 125 height 39
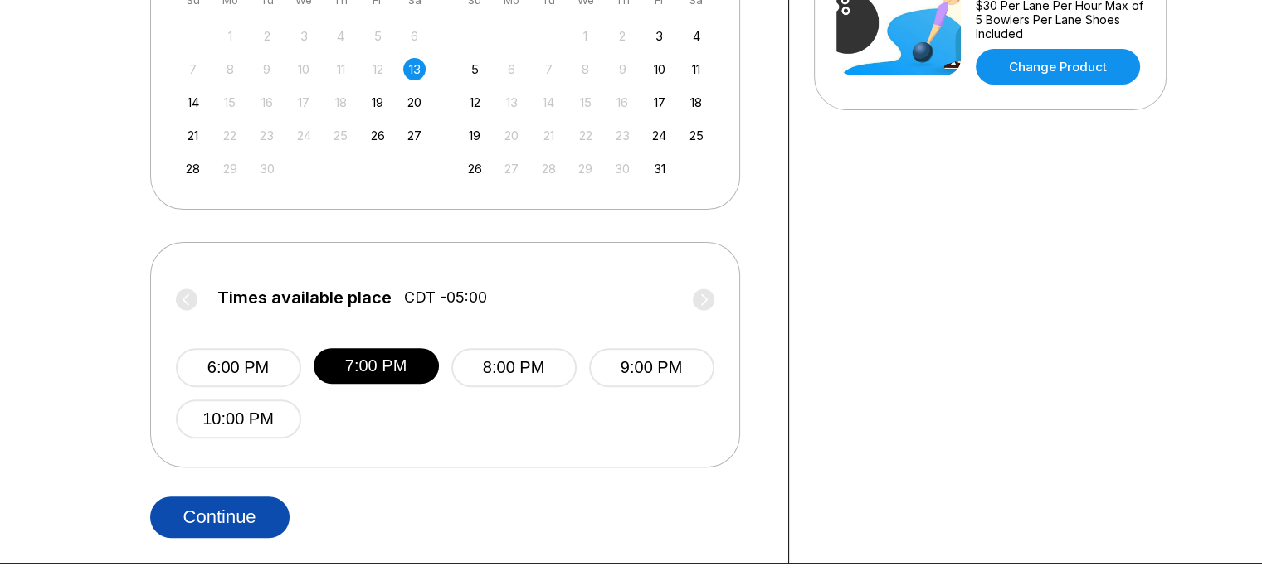
click at [237, 523] on button "Continue" at bounding box center [219, 517] width 139 height 41
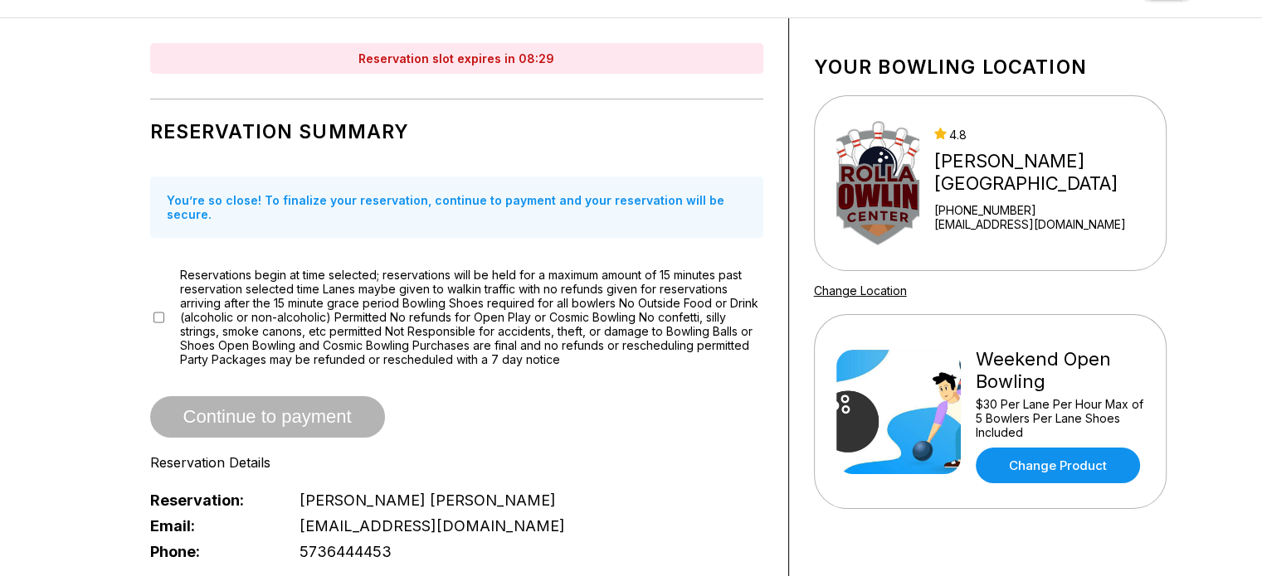
scroll to position [56, 0]
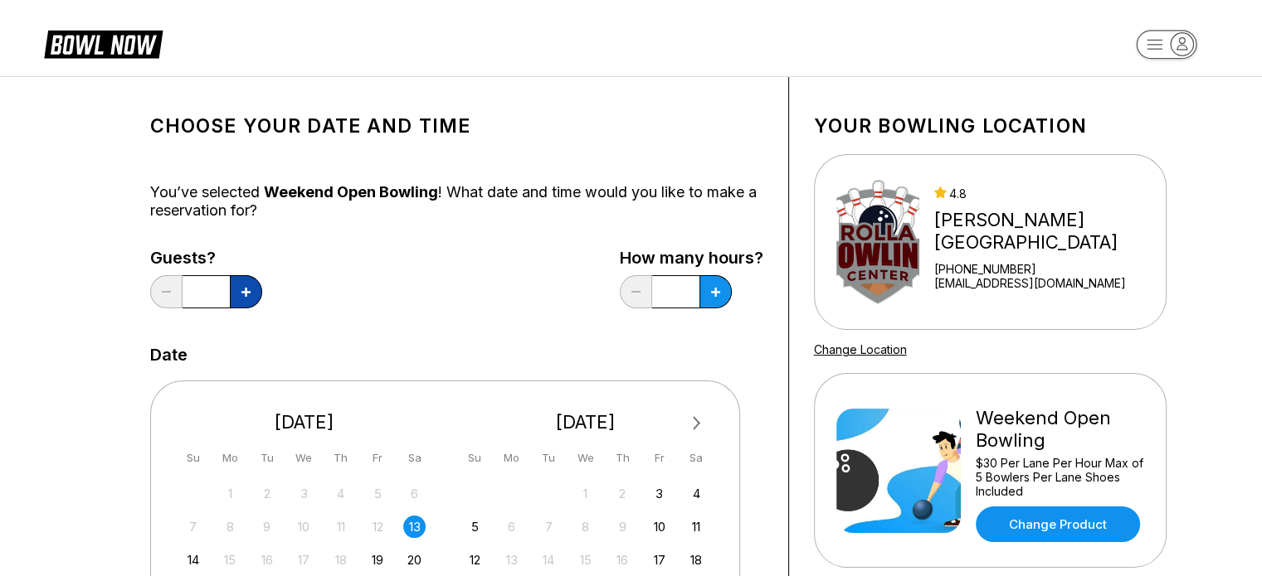
click at [256, 301] on button at bounding box center [246, 291] width 32 height 33
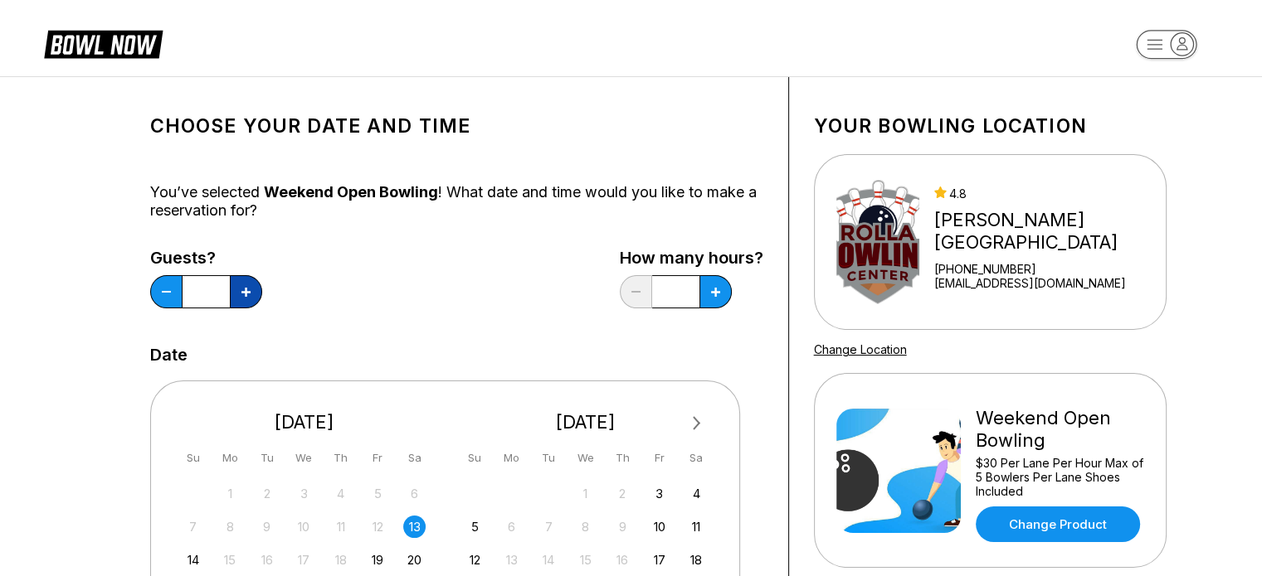
type input "*"
click at [711, 288] on icon at bounding box center [715, 292] width 9 height 9
type input "*"
click at [168, 294] on button at bounding box center [166, 291] width 32 height 33
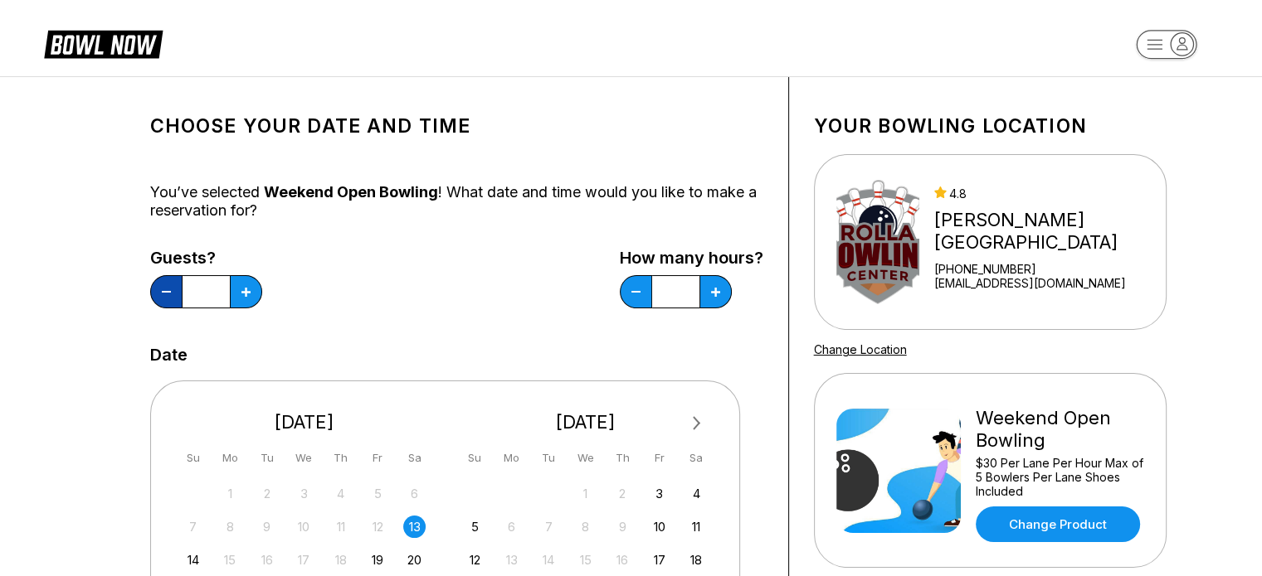
click at [168, 294] on button at bounding box center [166, 291] width 32 height 33
click at [245, 289] on icon at bounding box center [245, 292] width 9 height 9
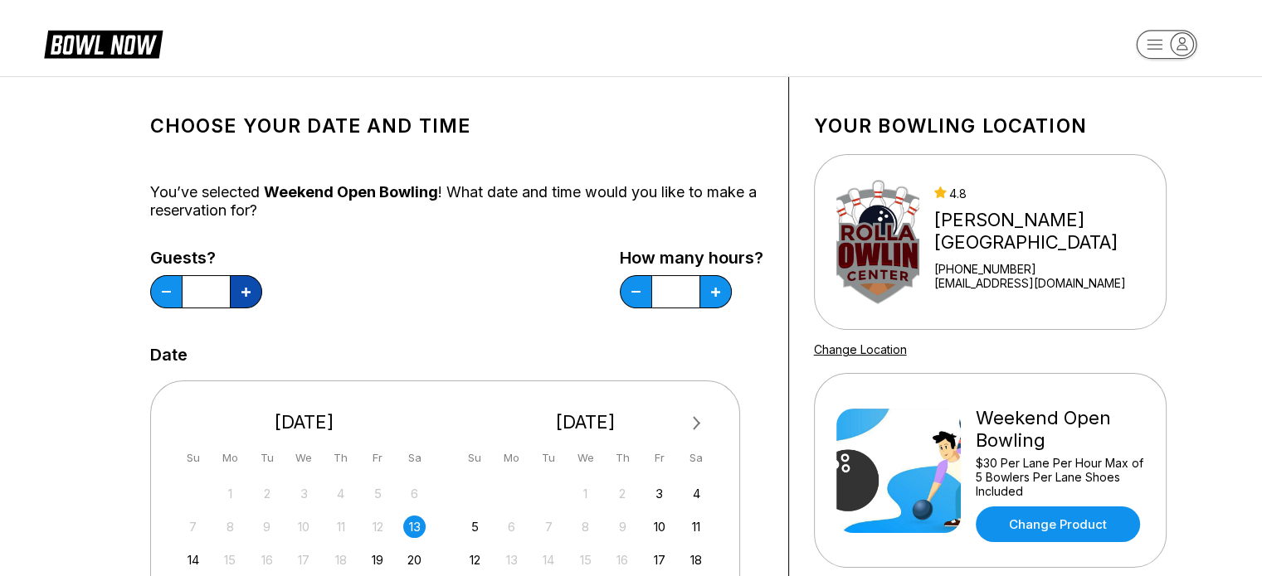
click at [245, 289] on icon at bounding box center [245, 292] width 9 height 9
type input "*"
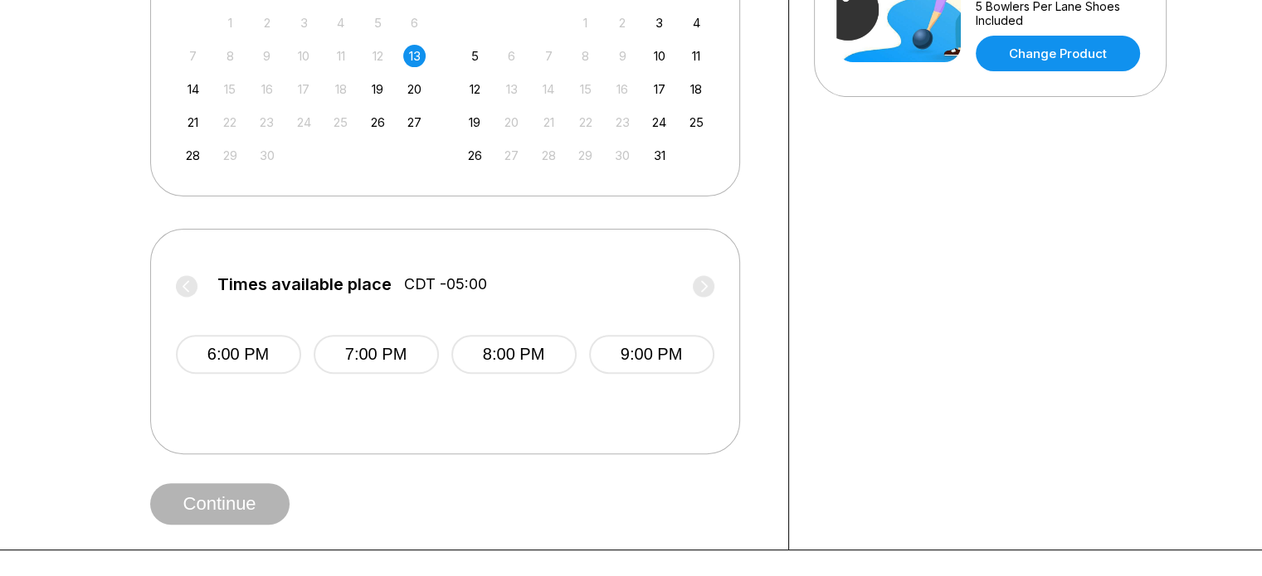
scroll to position [479, 0]
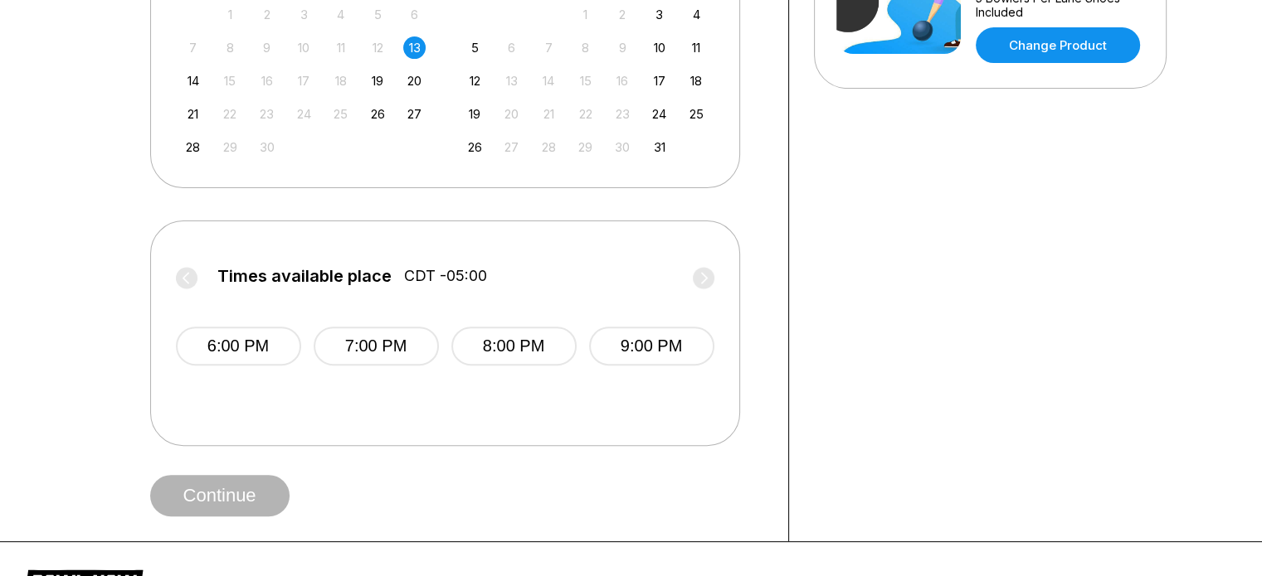
click at [236, 484] on div "Continue" at bounding box center [456, 495] width 613 height 41
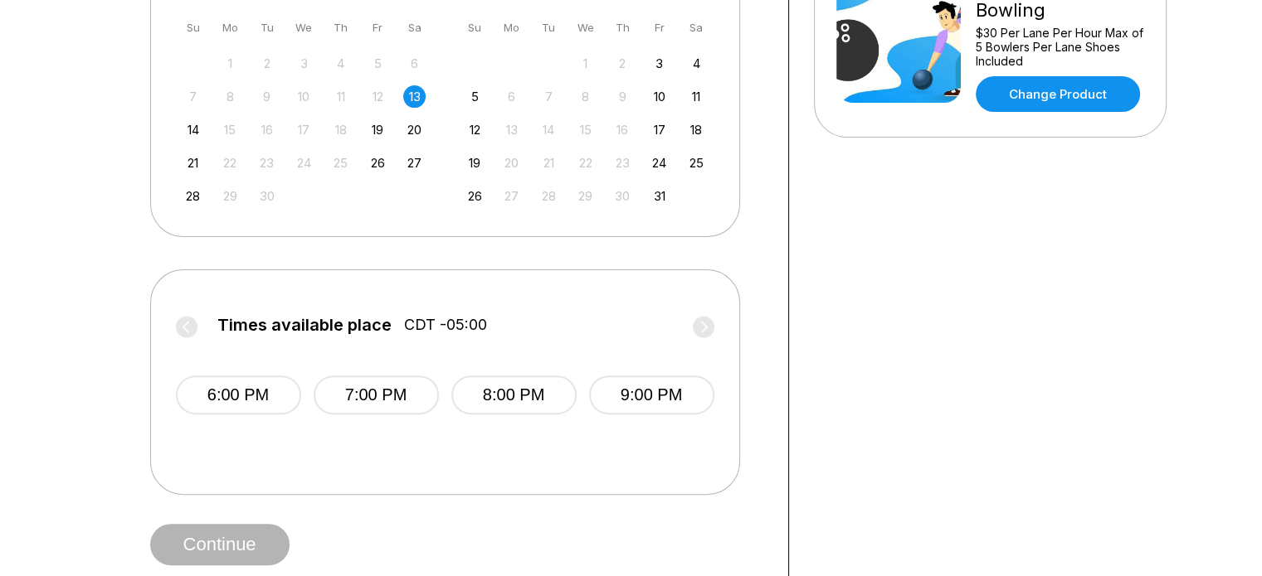
scroll to position [433, 0]
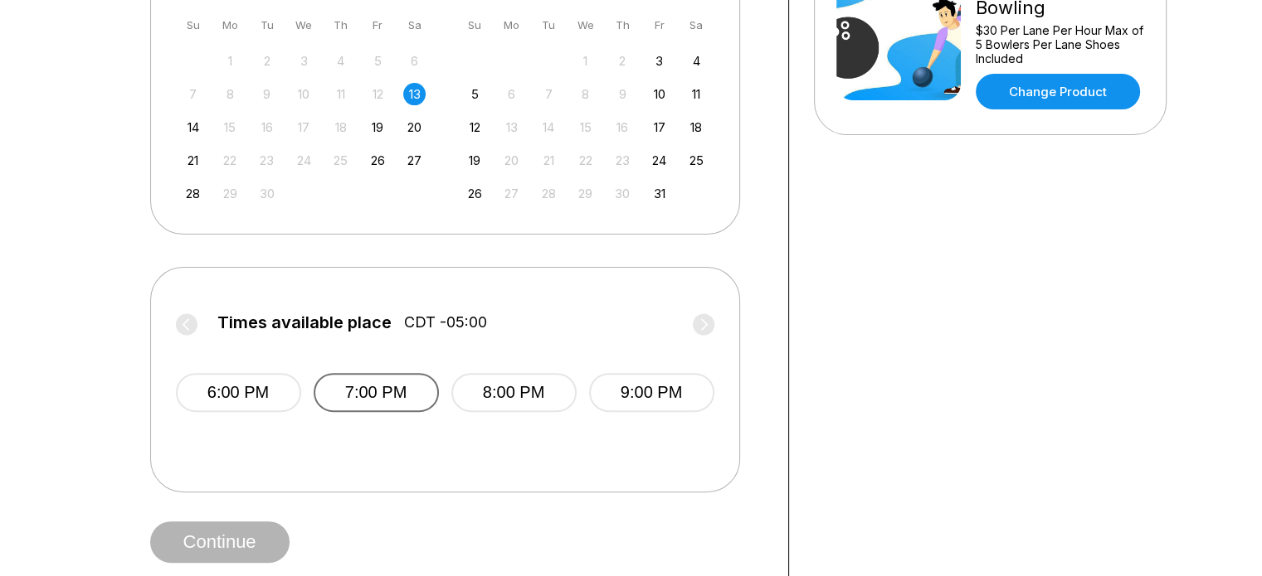
click at [350, 390] on button "7:00 PM" at bounding box center [376, 392] width 125 height 39
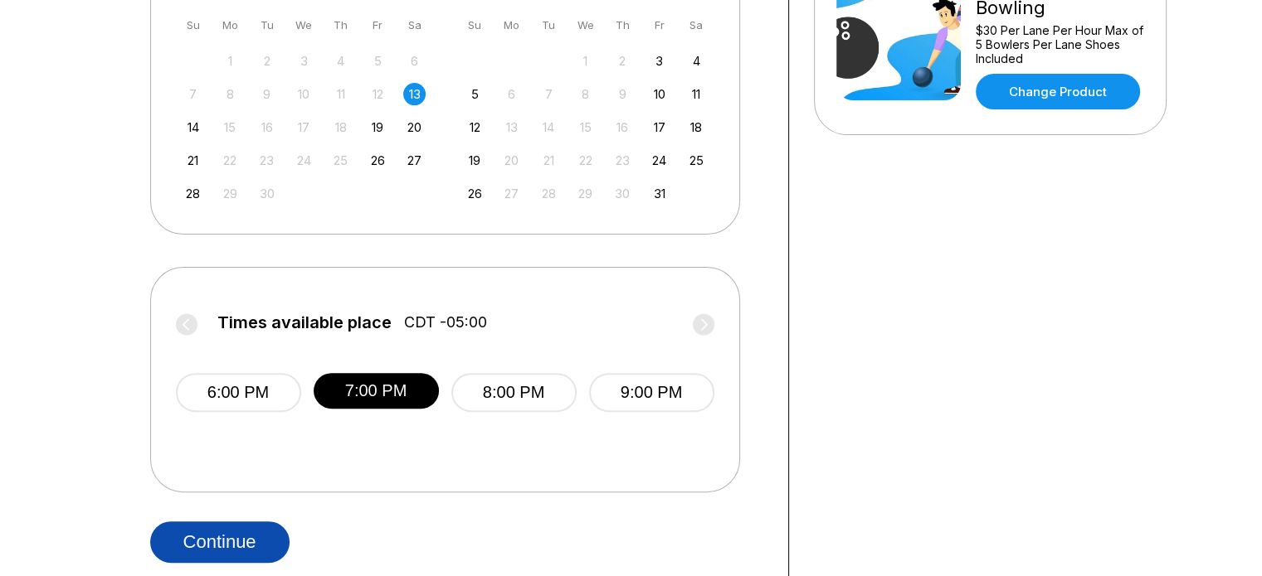
click at [212, 560] on button "Continue" at bounding box center [219, 542] width 139 height 41
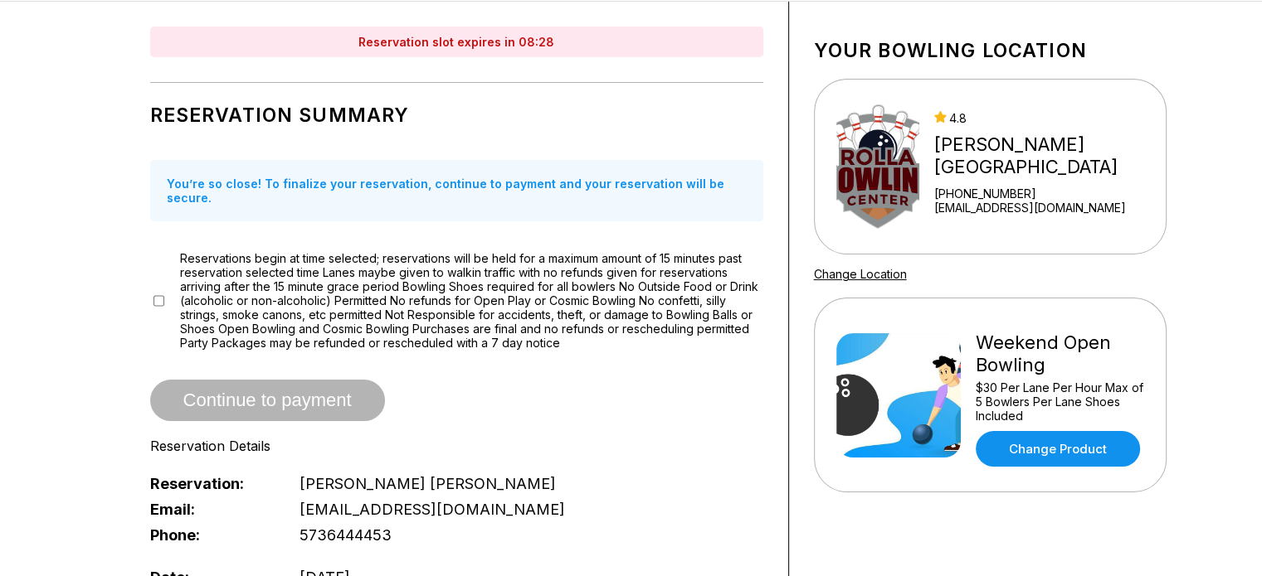
scroll to position [76, 0]
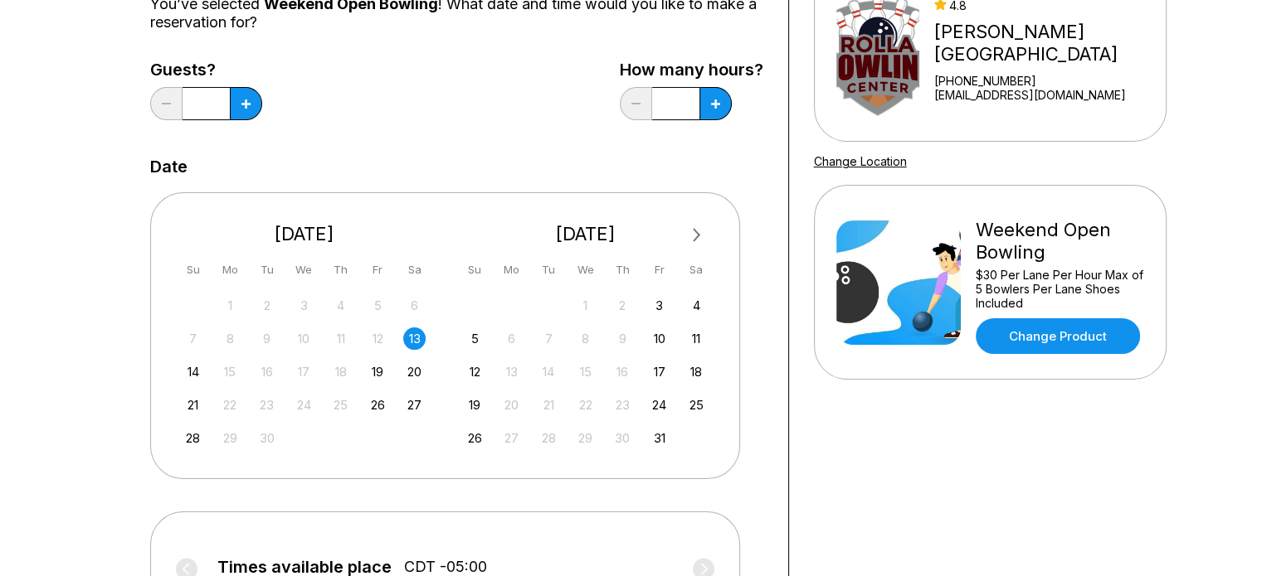
scroll to position [189, 0]
click at [243, 113] on button at bounding box center [246, 102] width 32 height 33
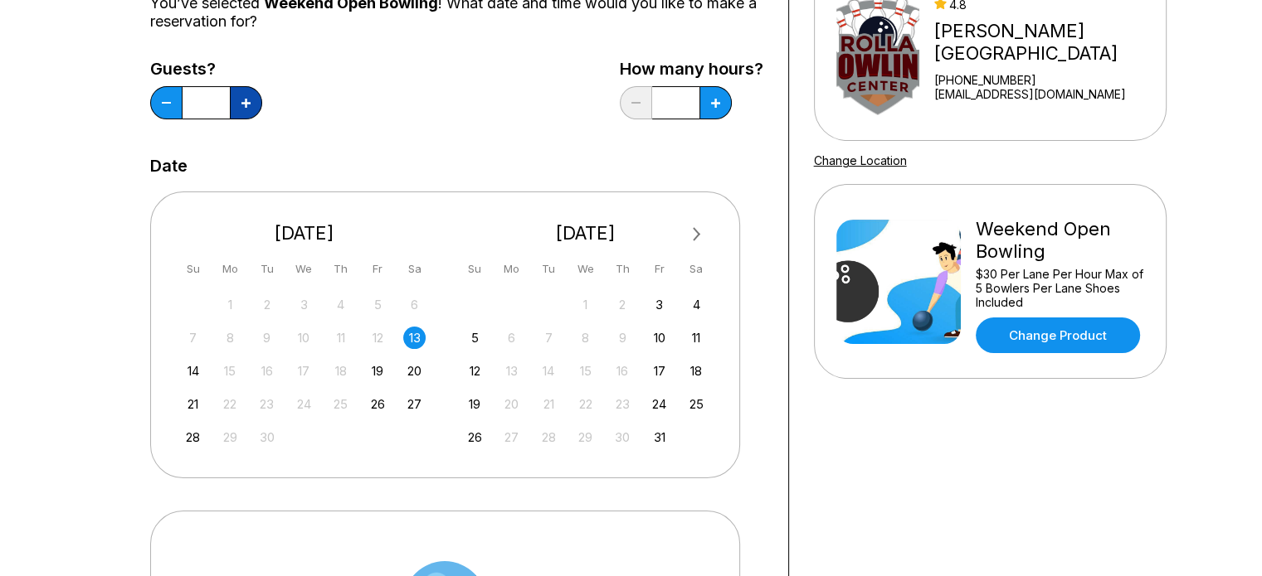
click at [243, 113] on button at bounding box center [246, 102] width 32 height 33
type input "*"
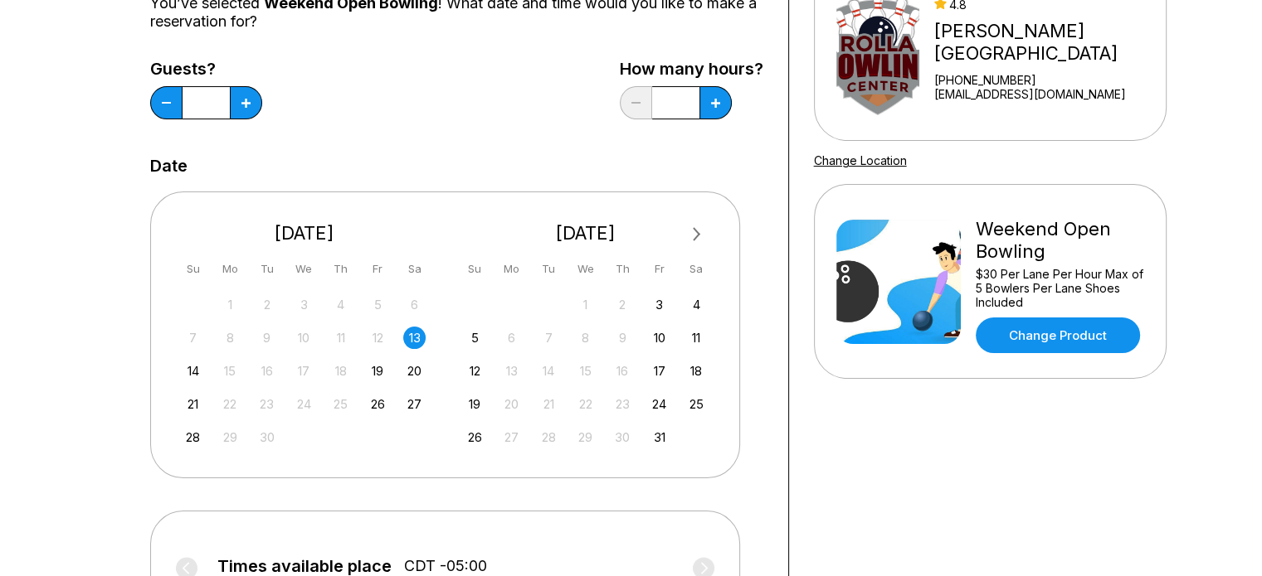
scroll to position [282, 0]
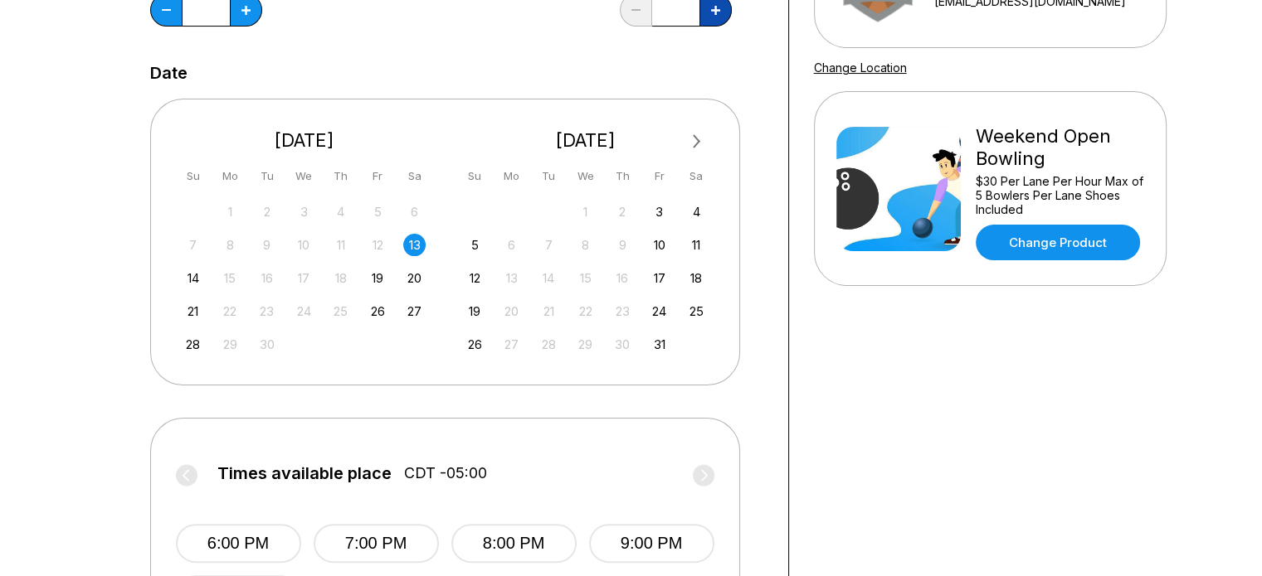
click at [717, 12] on icon at bounding box center [715, 10] width 9 height 9
type input "*"
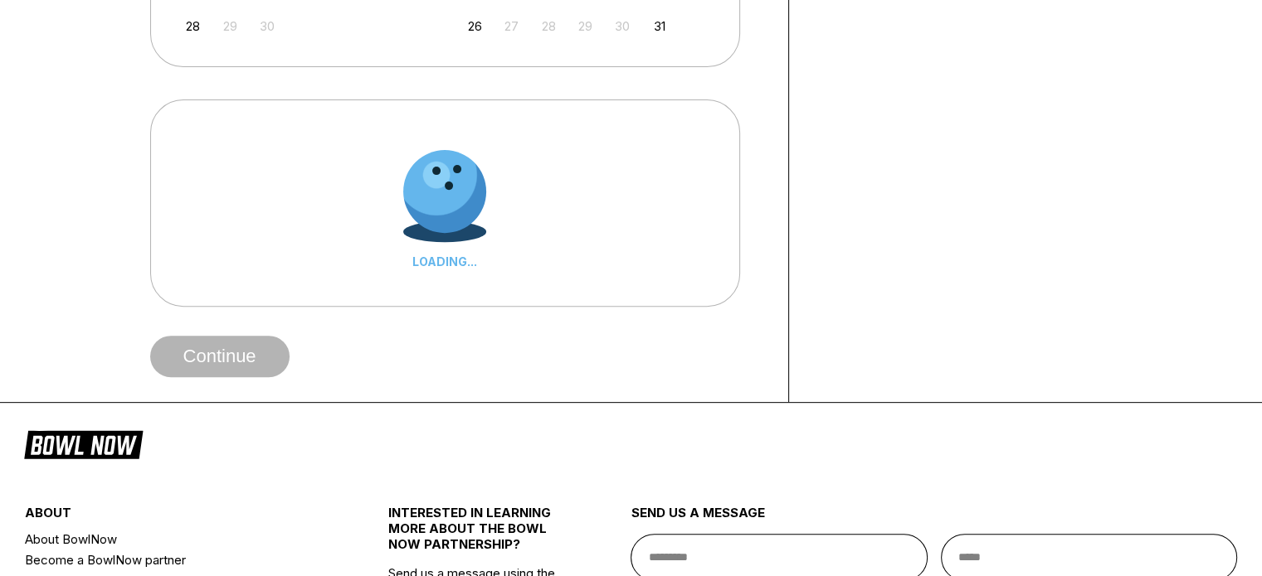
scroll to position [601, 0]
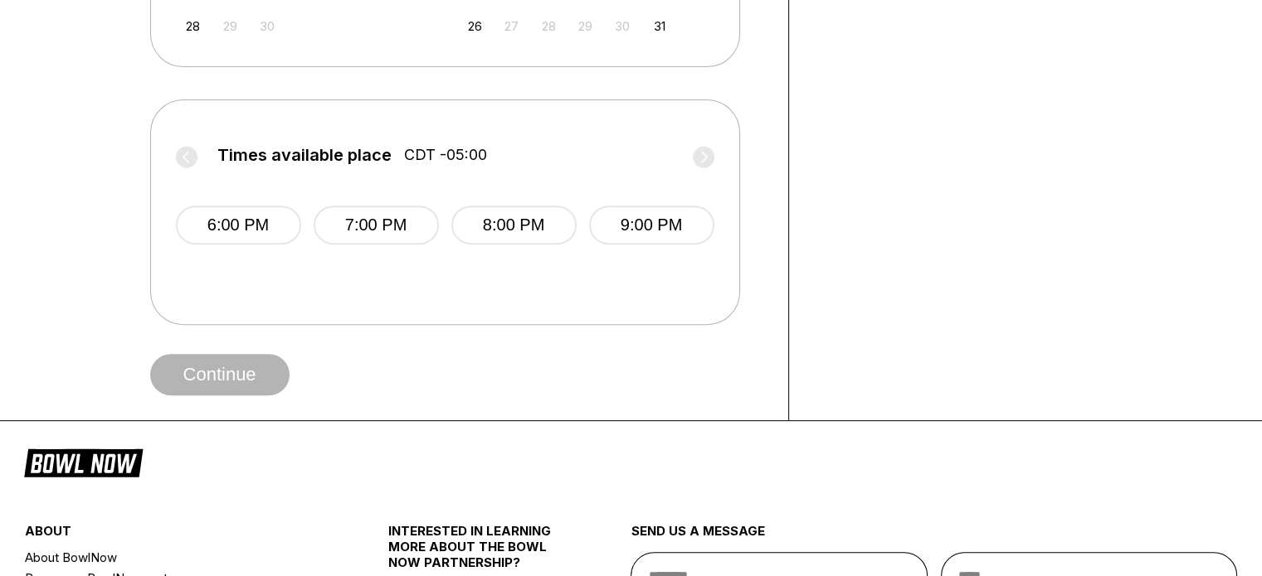
click at [349, 188] on div "6:00 PM 7:00 PM 8:00 PM 9:00 PM" at bounding box center [445, 223] width 538 height 100
click at [365, 218] on button "7:00 PM" at bounding box center [376, 225] width 125 height 39
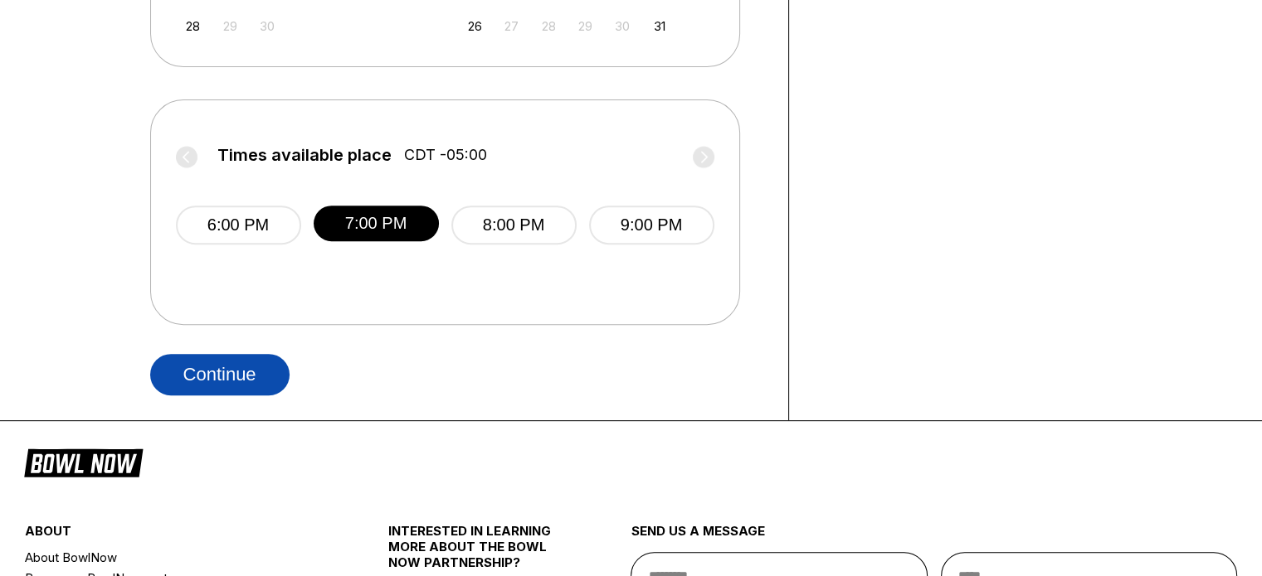
click at [227, 377] on button "Continue" at bounding box center [219, 374] width 139 height 41
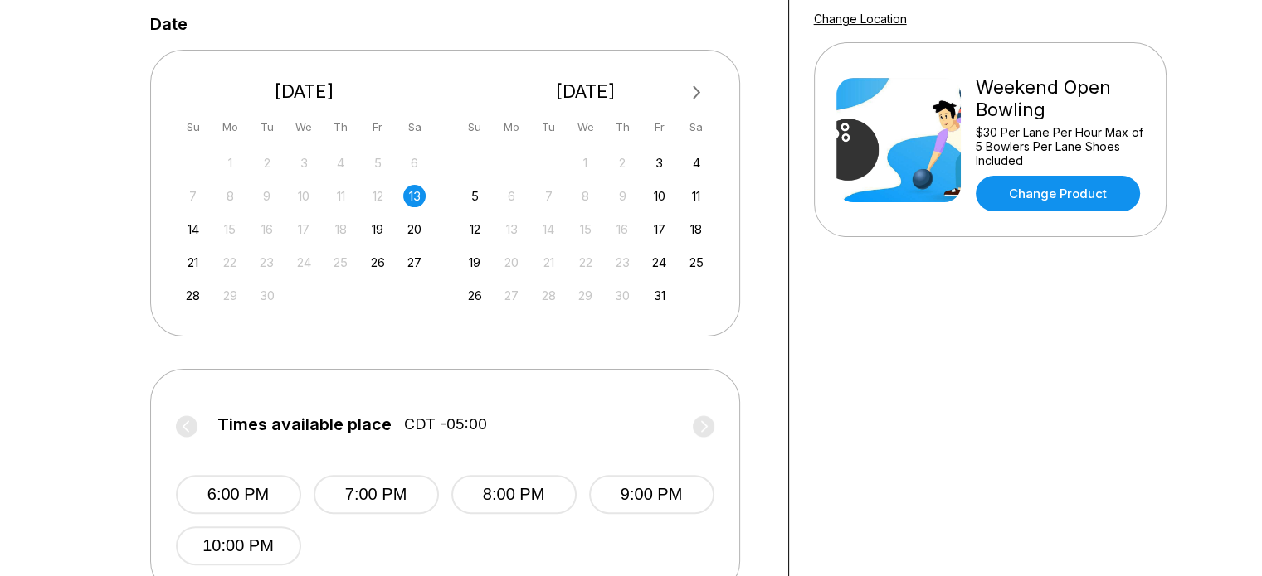
scroll to position [328, 0]
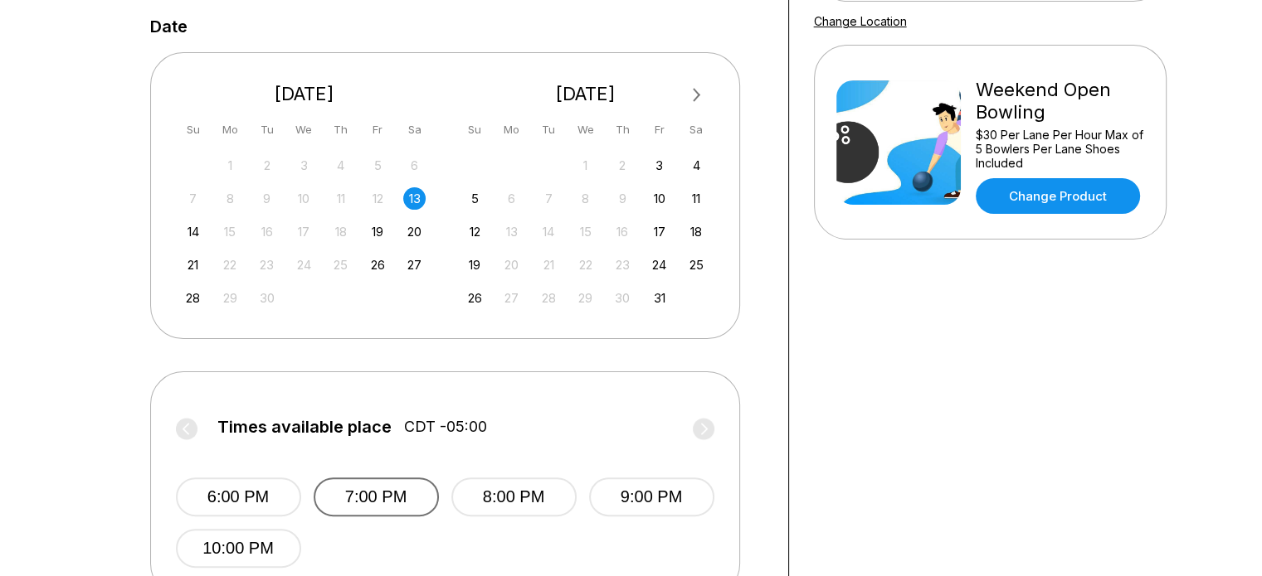
drag, startPoint x: 385, startPoint y: 490, endPoint x: 361, endPoint y: 507, distance: 29.2
click at [361, 507] on button "7:00 PM" at bounding box center [376, 497] width 125 height 39
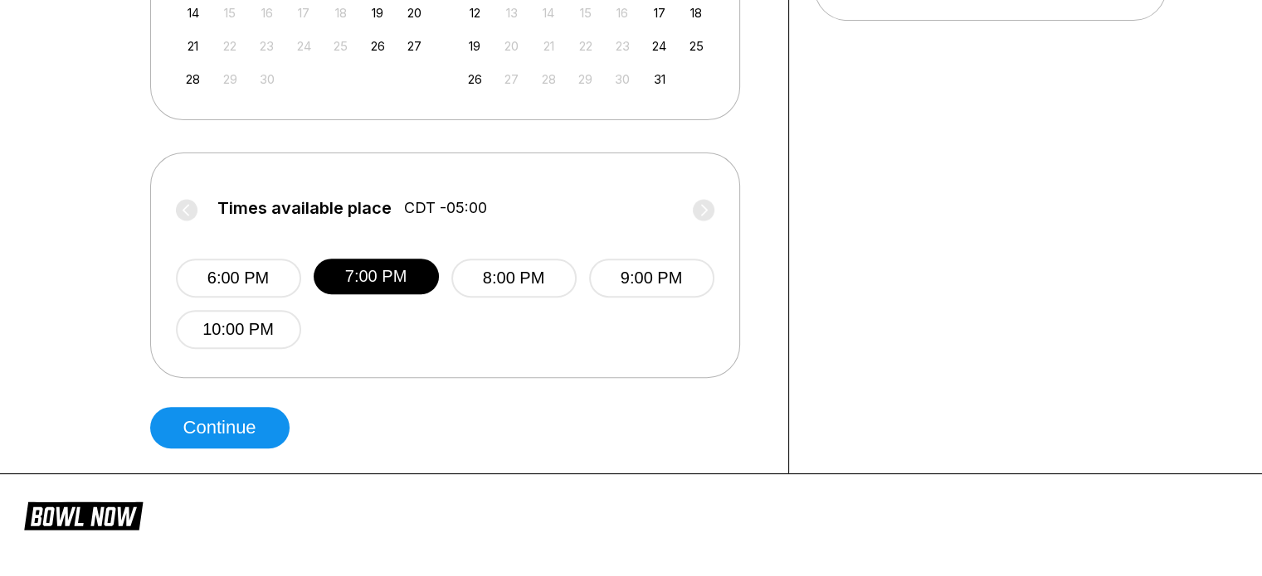
scroll to position [547, 0]
click at [239, 435] on button "Continue" at bounding box center [219, 427] width 139 height 41
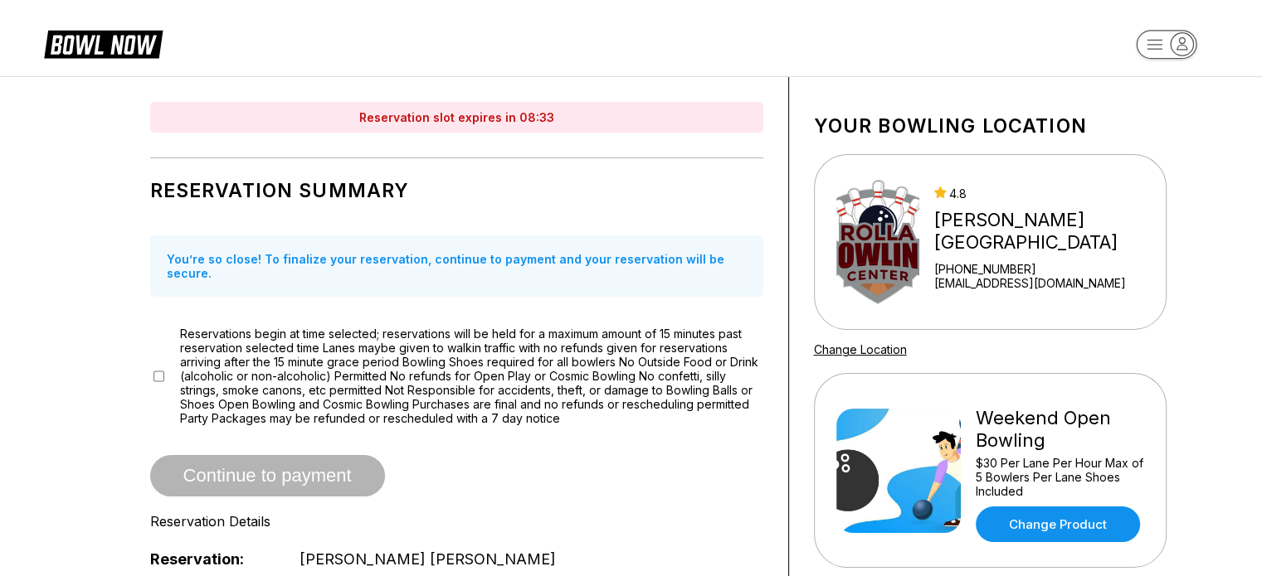
drag, startPoint x: 151, startPoint y: 358, endPoint x: 547, endPoint y: 384, distance: 397.3
click at [547, 384] on span "Reservations begin at time selected; reservations will be held for a maximum am…" at bounding box center [471, 376] width 583 height 99
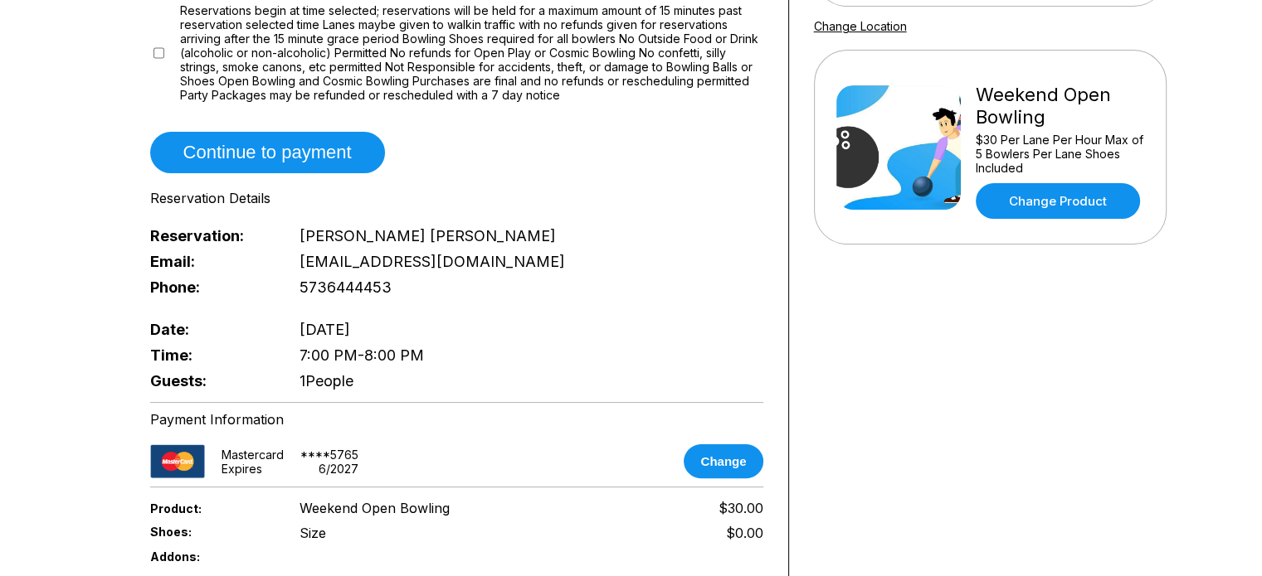
scroll to position [324, 0]
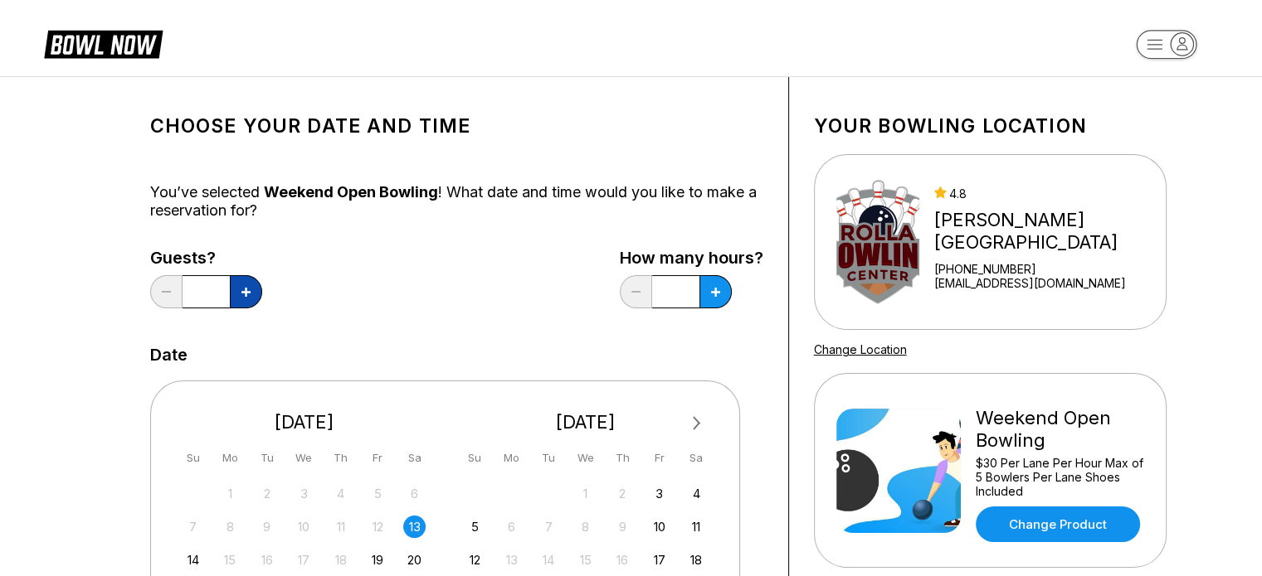
click at [248, 294] on icon at bounding box center [245, 292] width 9 height 9
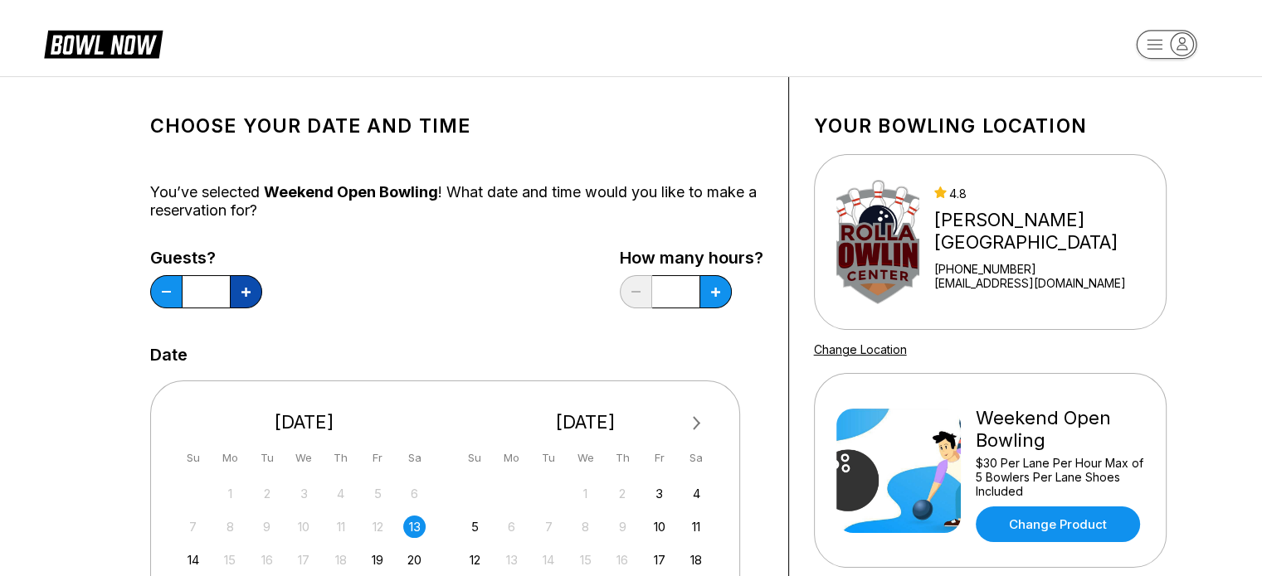
type input "*"
click at [716, 291] on icon at bounding box center [715, 292] width 9 height 9
type input "*"
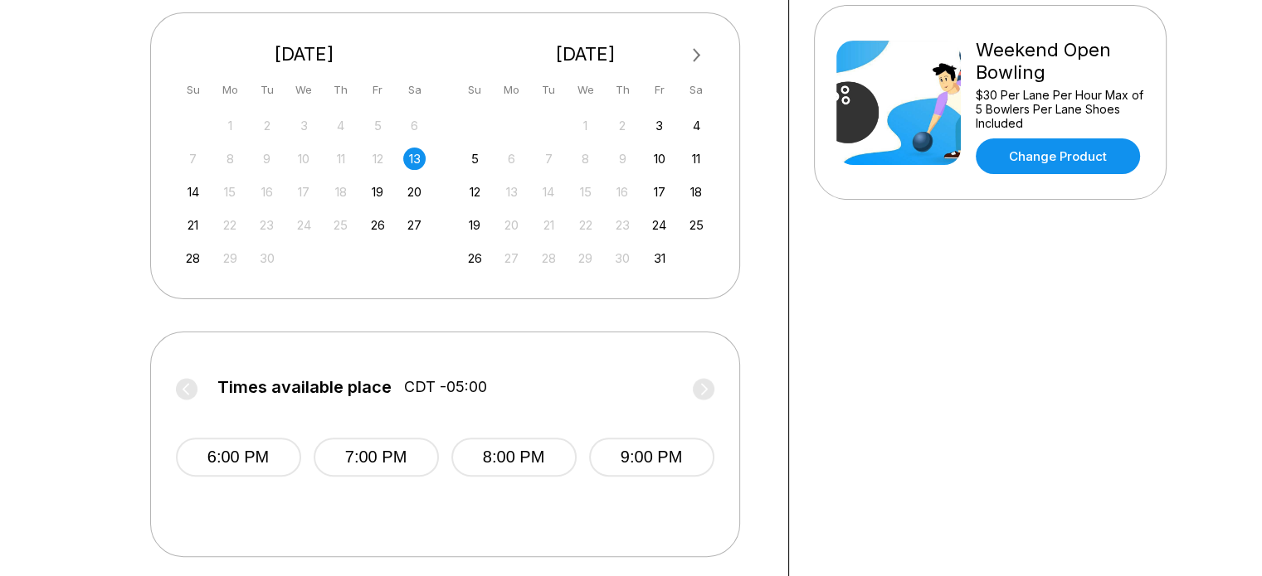
scroll to position [426, 0]
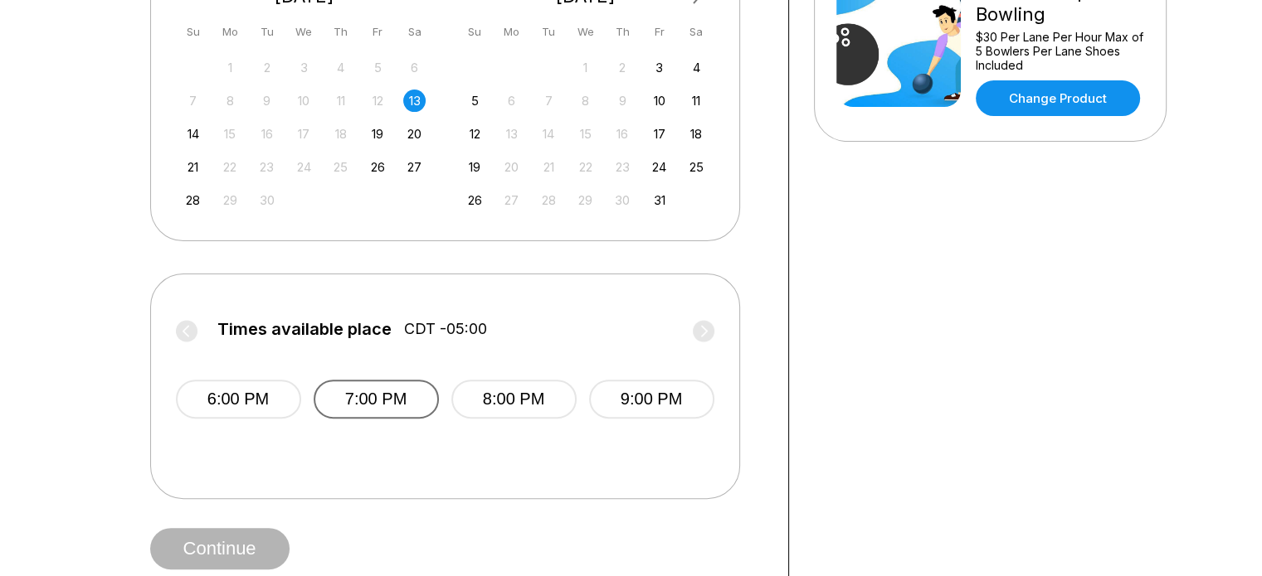
click at [380, 394] on button "7:00 PM" at bounding box center [376, 399] width 125 height 39
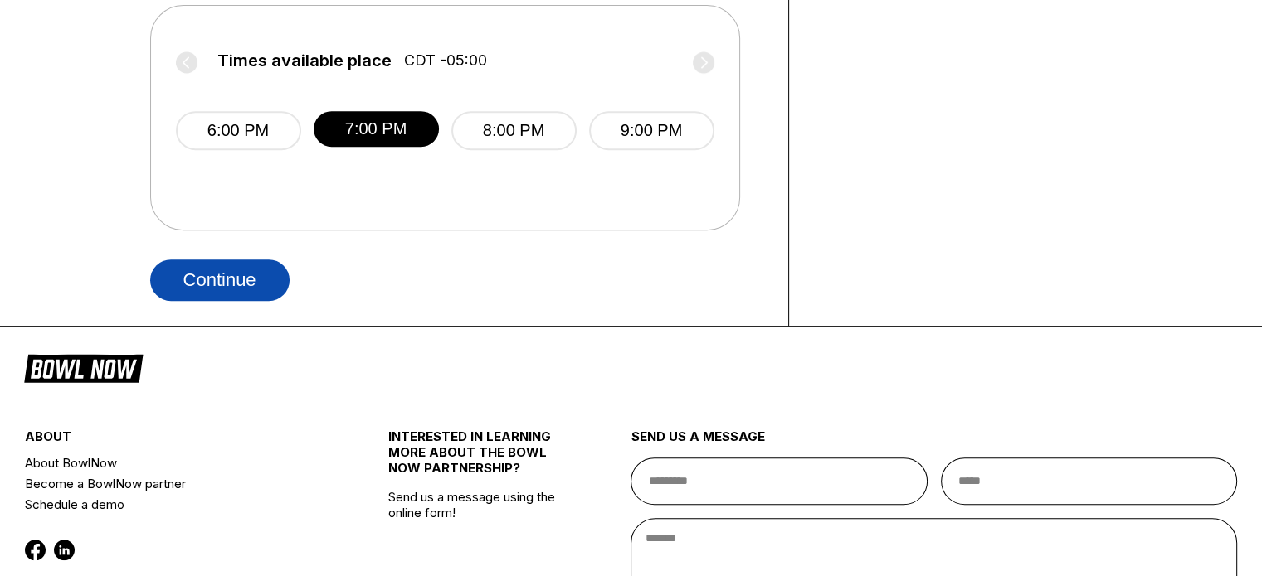
scroll to position [720, 0]
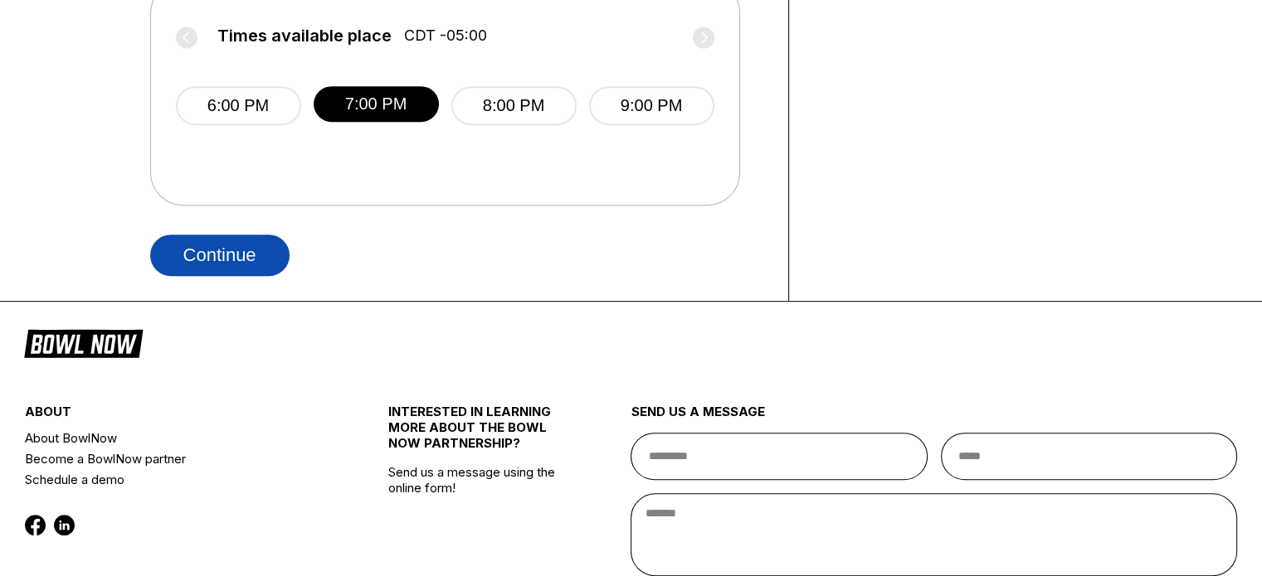
click at [216, 255] on button "Continue" at bounding box center [219, 255] width 139 height 41
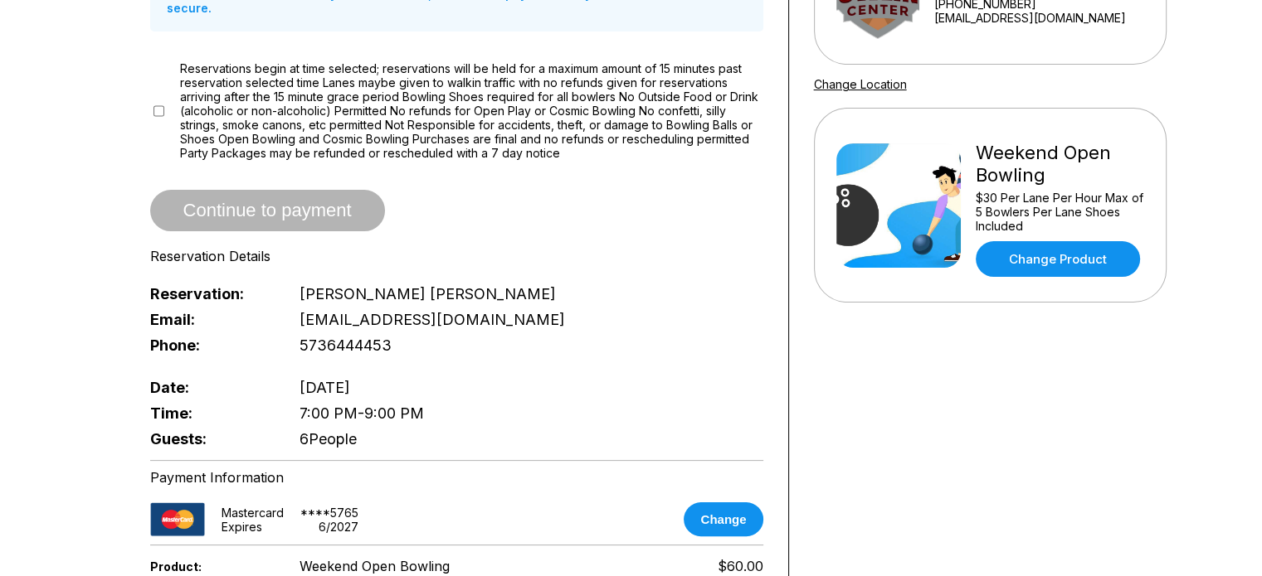
scroll to position [259, 0]
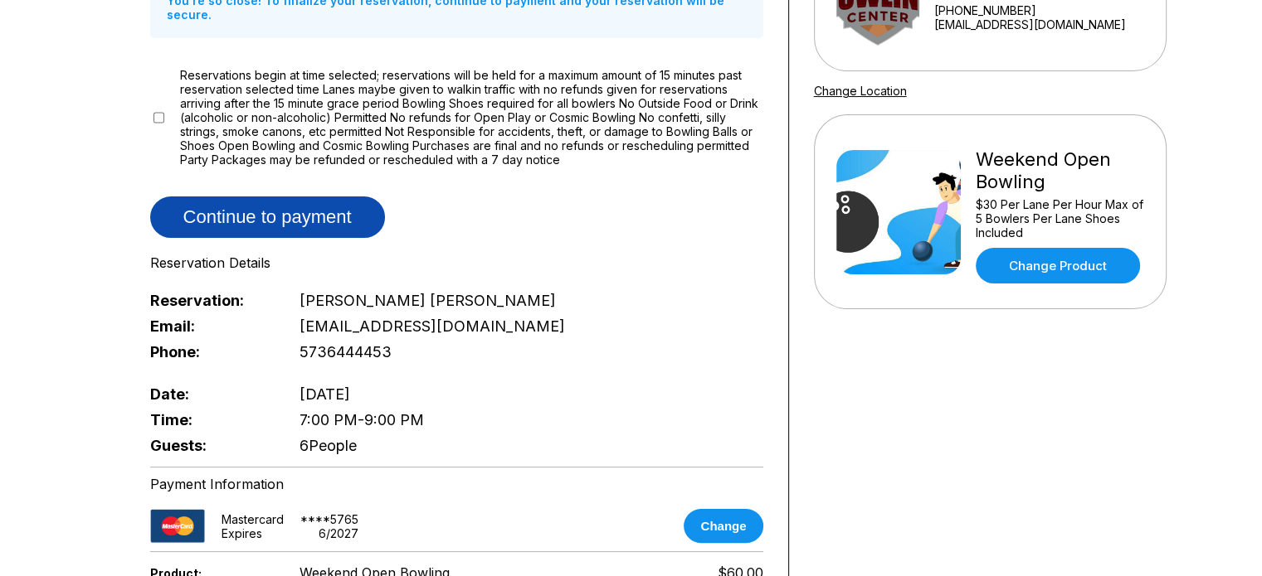
click at [293, 209] on button "Continue to payment" at bounding box center [267, 217] width 235 height 41
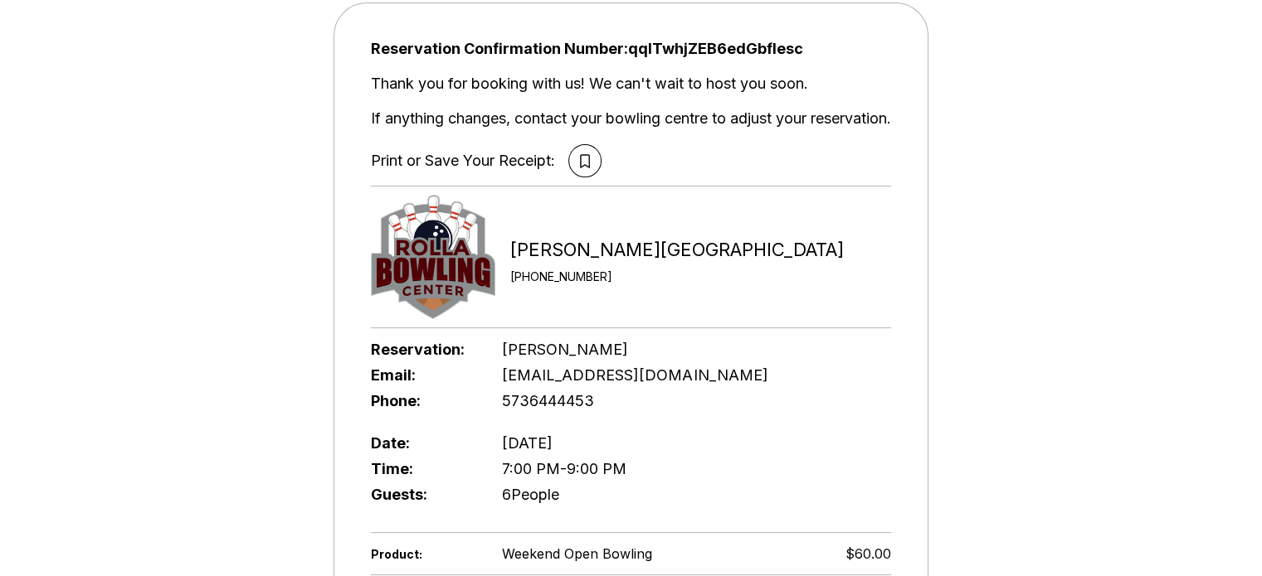
scroll to position [105, 0]
click at [567, 380] on span "[EMAIL_ADDRESS][DOMAIN_NAME]" at bounding box center [634, 374] width 265 height 17
click at [564, 370] on span "[EMAIL_ADDRESS][DOMAIN_NAME]" at bounding box center [634, 374] width 265 height 17
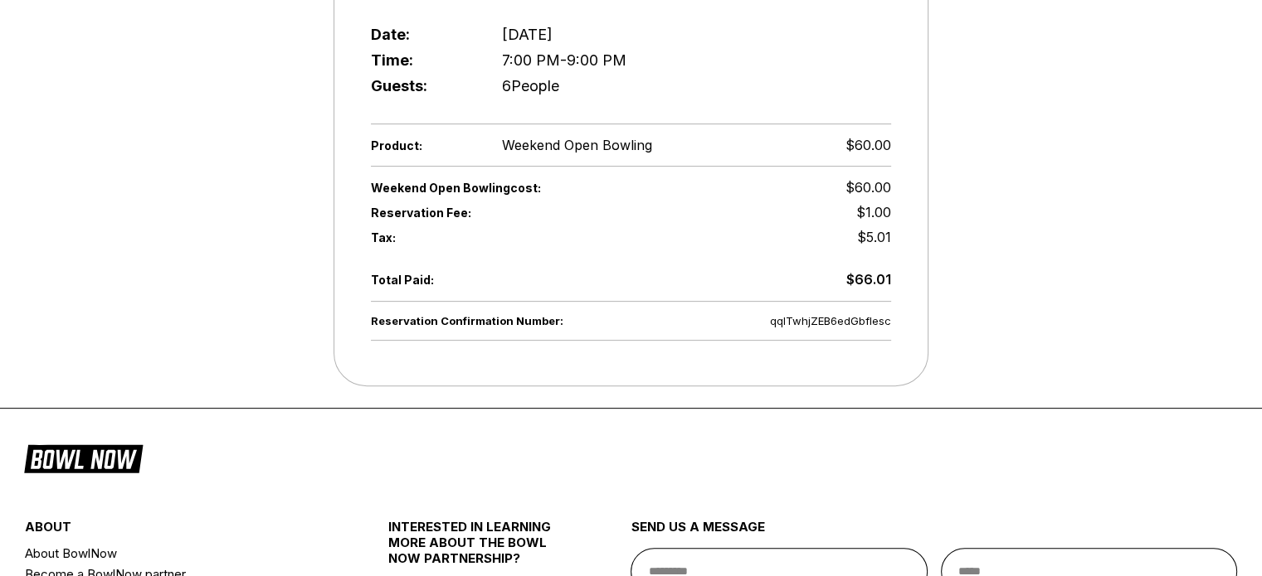
scroll to position [0, 0]
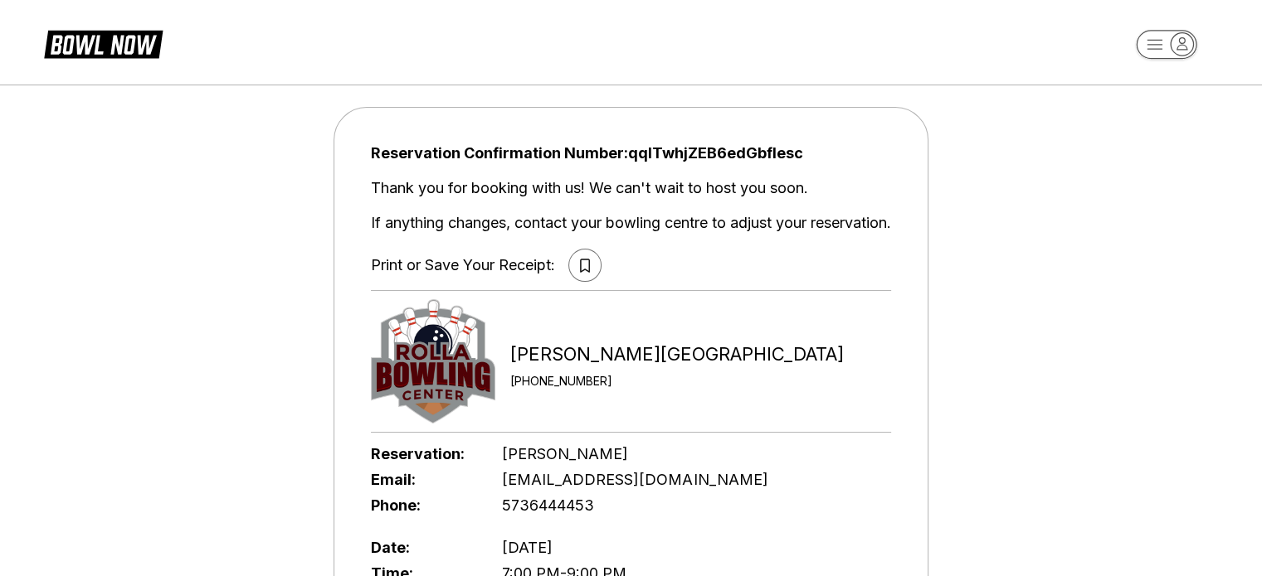
click at [583, 266] on icon at bounding box center [585, 266] width 10 height 14
